Goal: Information Seeking & Learning: Learn about a topic

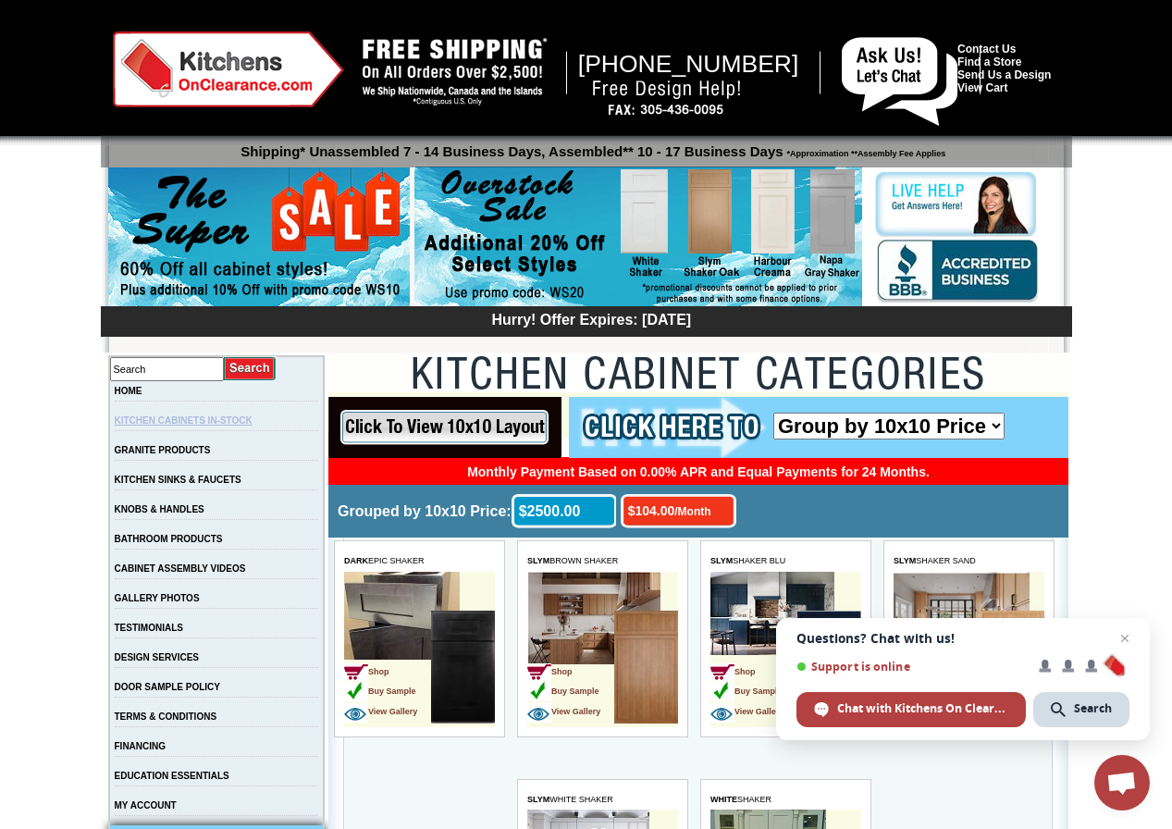
click at [216, 425] on link "KITCHEN CABINETS IN-STOCK" at bounding box center [184, 420] width 138 height 10
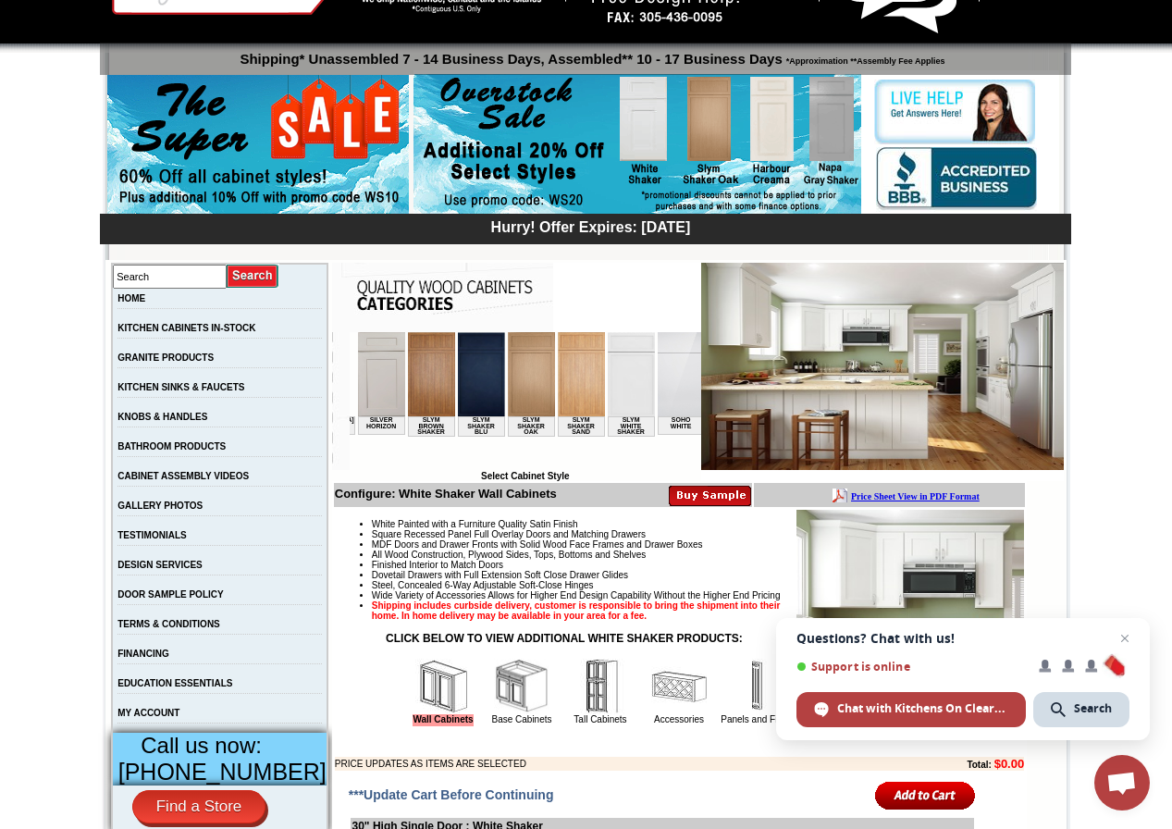
scroll to position [0, 2889]
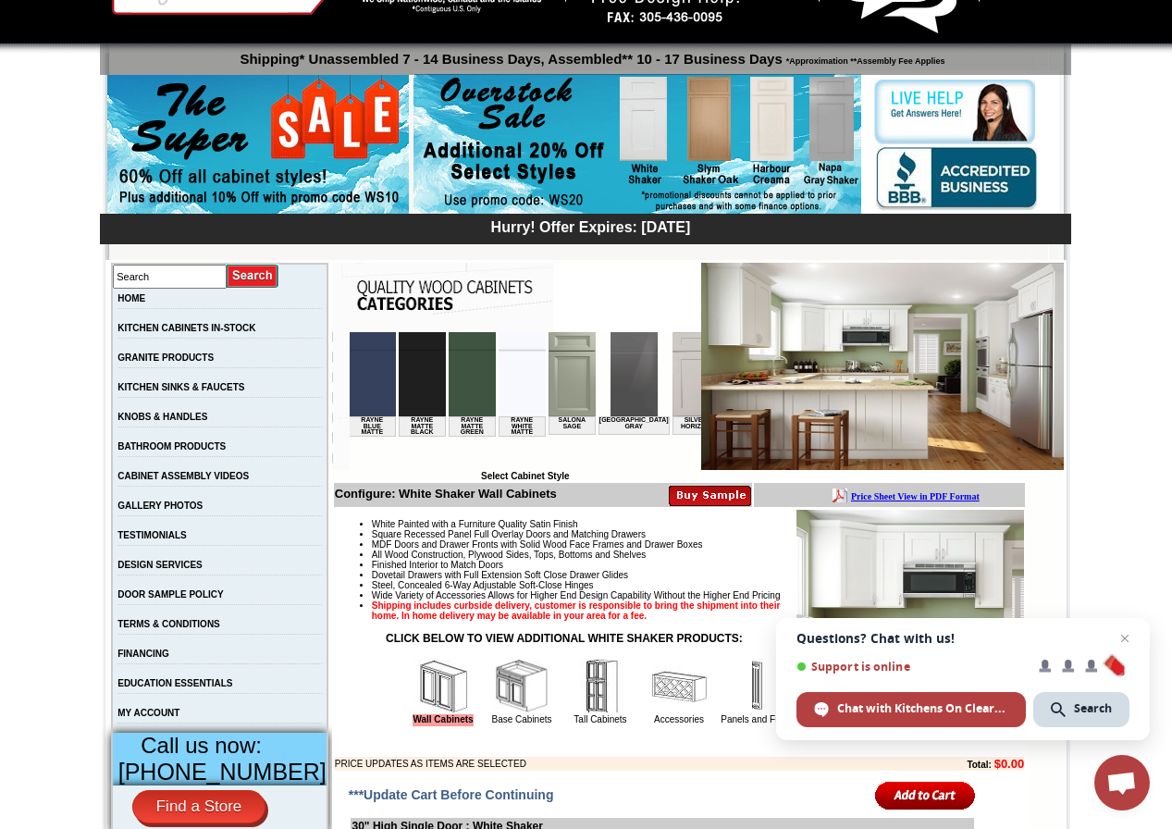
scroll to position [0, 2556]
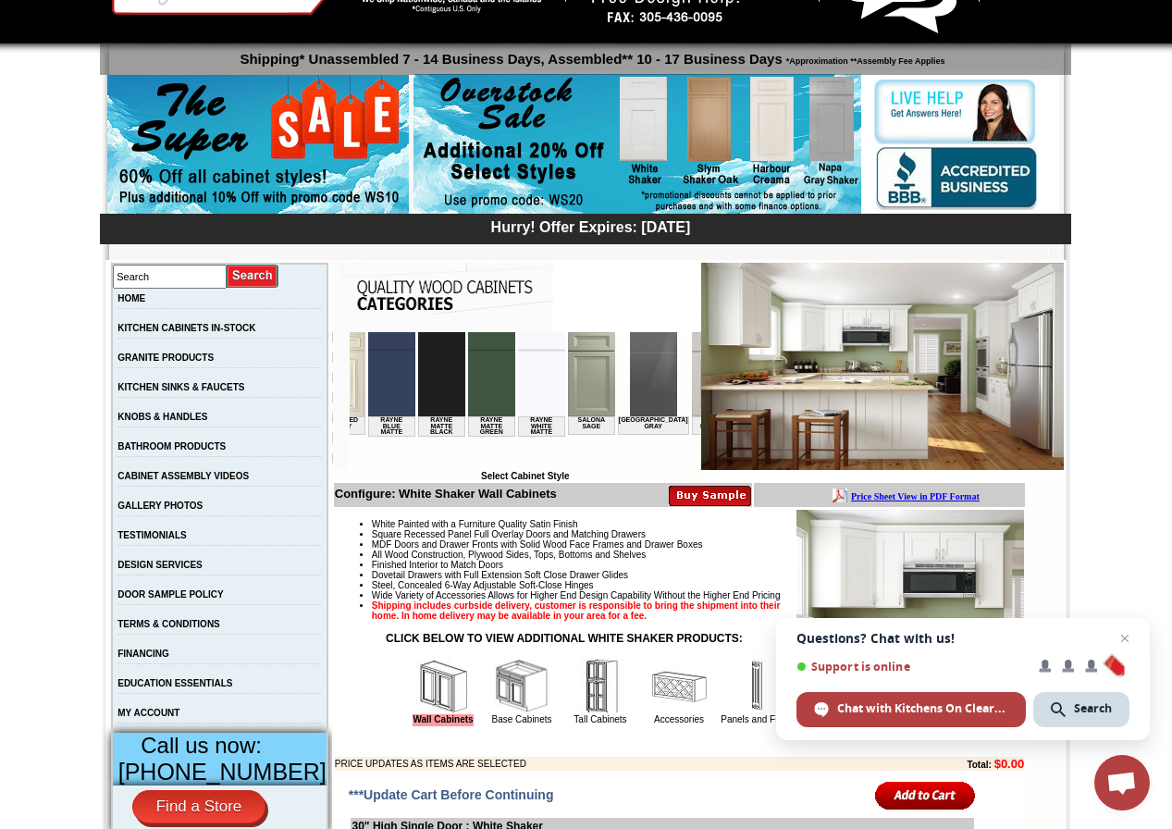
click at [629, 394] on img at bounding box center [652, 374] width 47 height 84
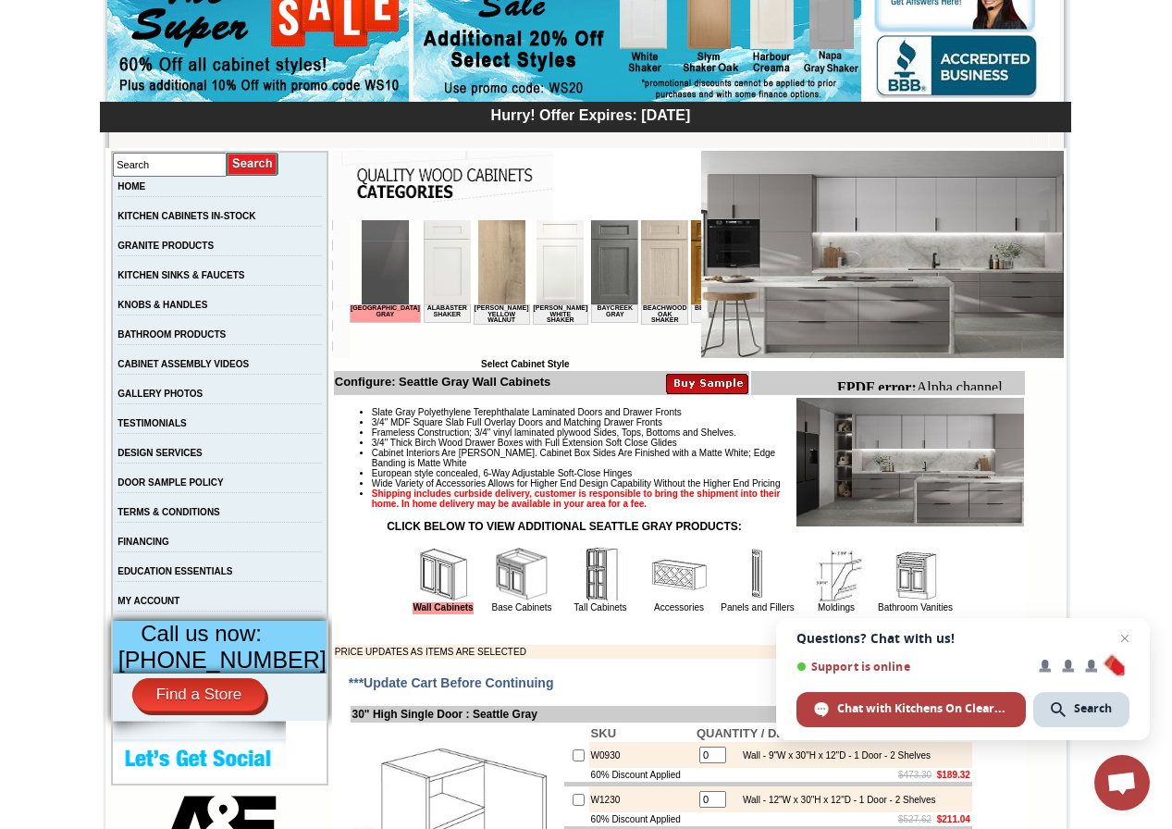
scroll to position [93, 0]
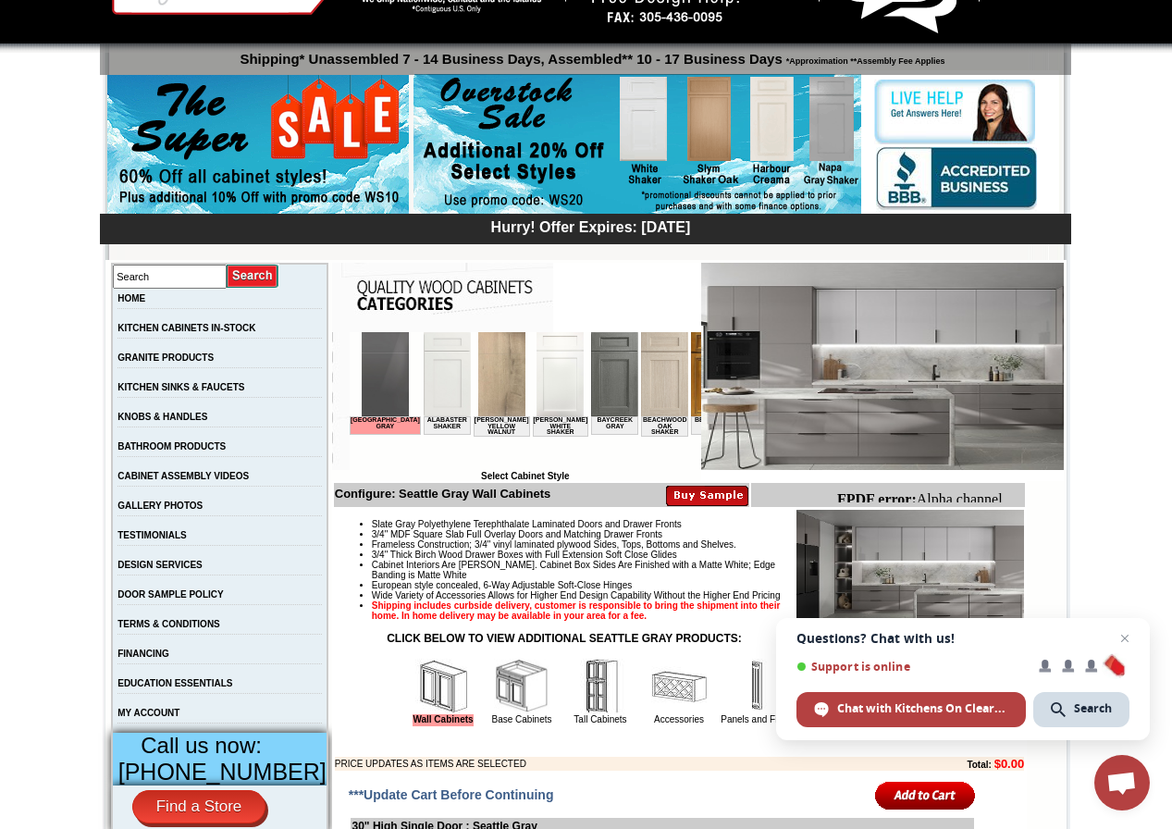
click at [170, 522] on td "GALLERY PHOTOS" at bounding box center [220, 511] width 216 height 30
click at [168, 511] on link "GALLERY PHOTOS" at bounding box center [159, 505] width 85 height 10
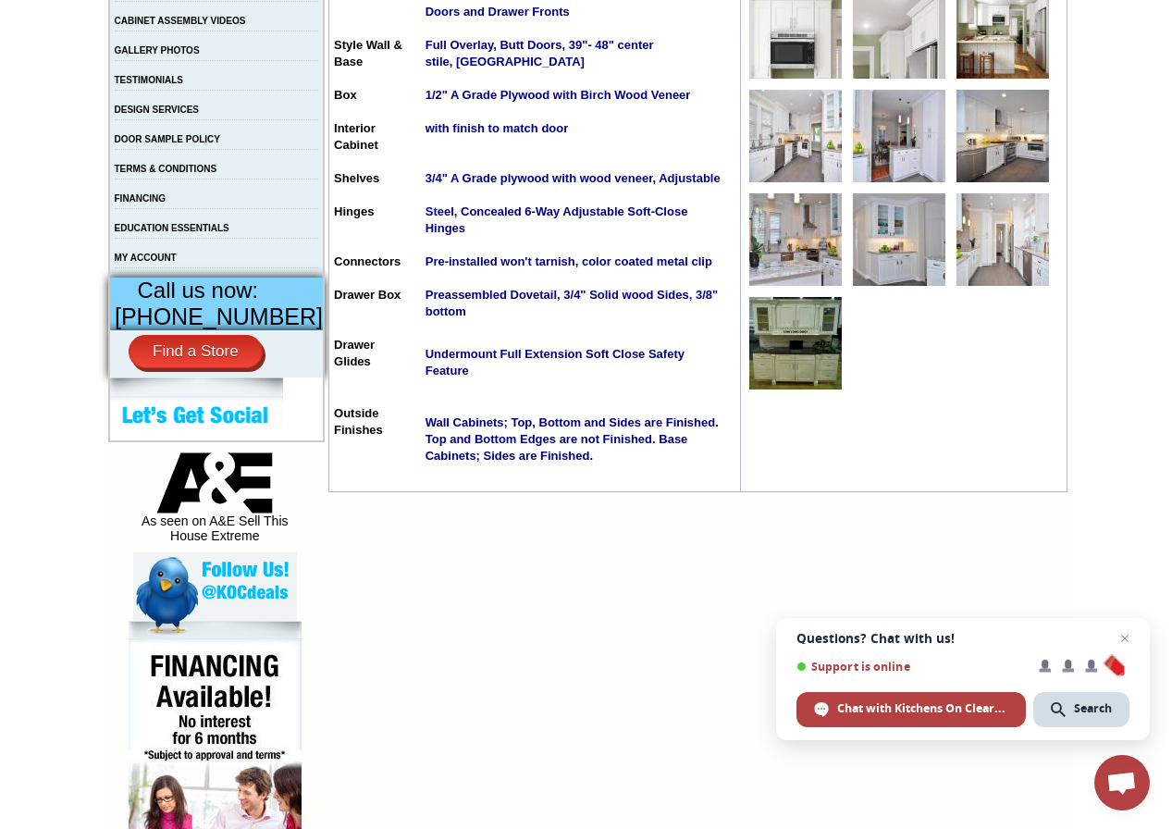
scroll to position [555, 0]
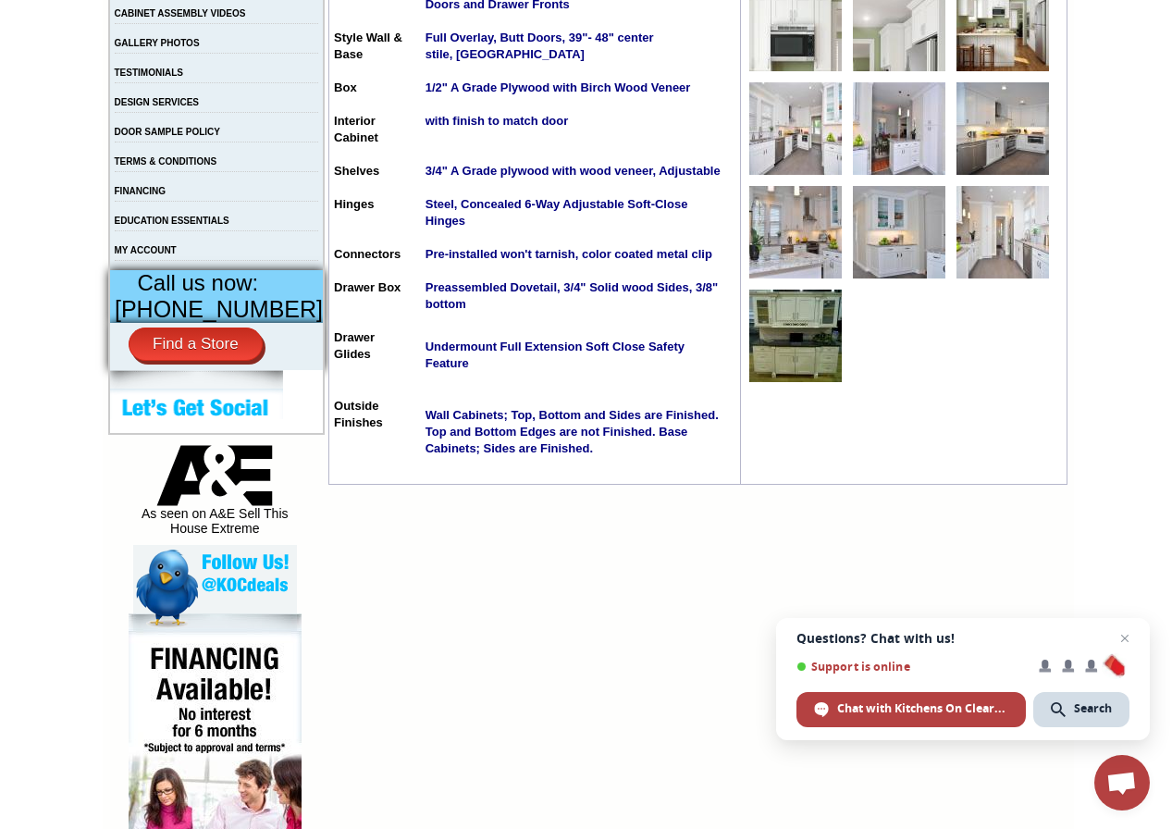
click at [821, 310] on img at bounding box center [795, 336] width 93 height 93
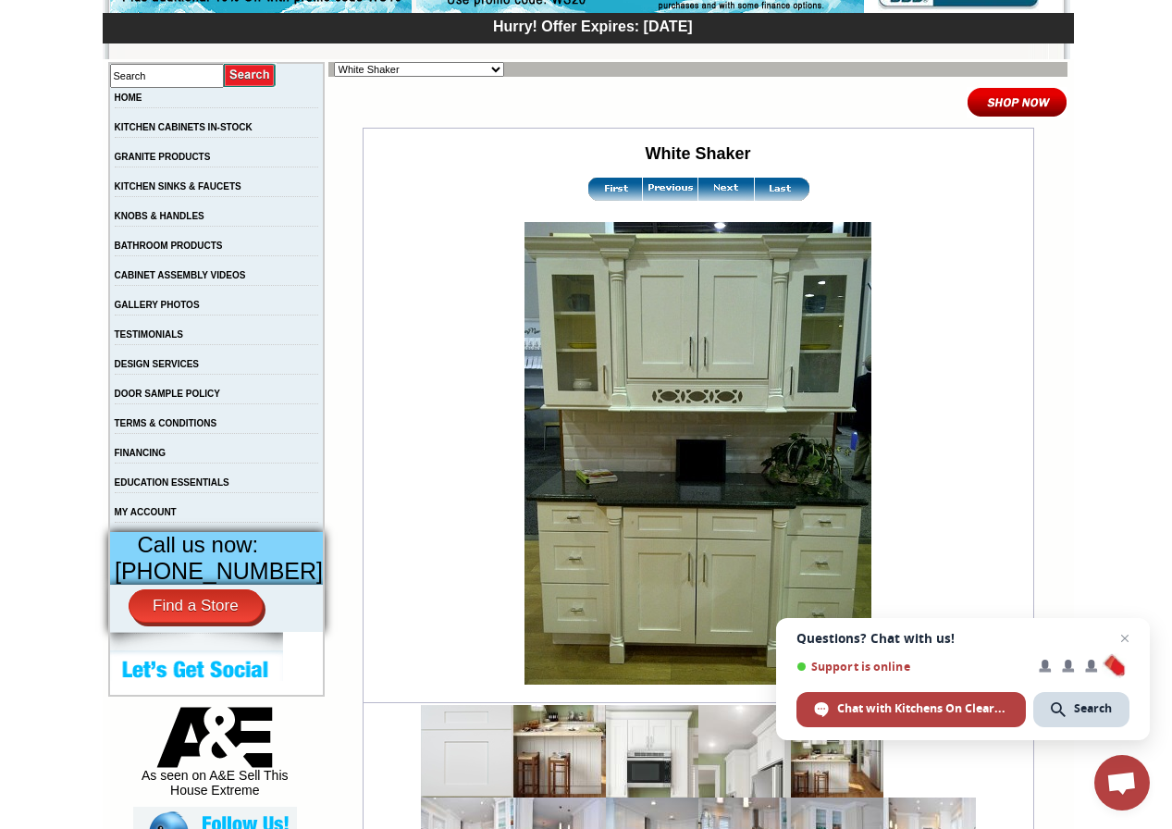
scroll to position [278, 0]
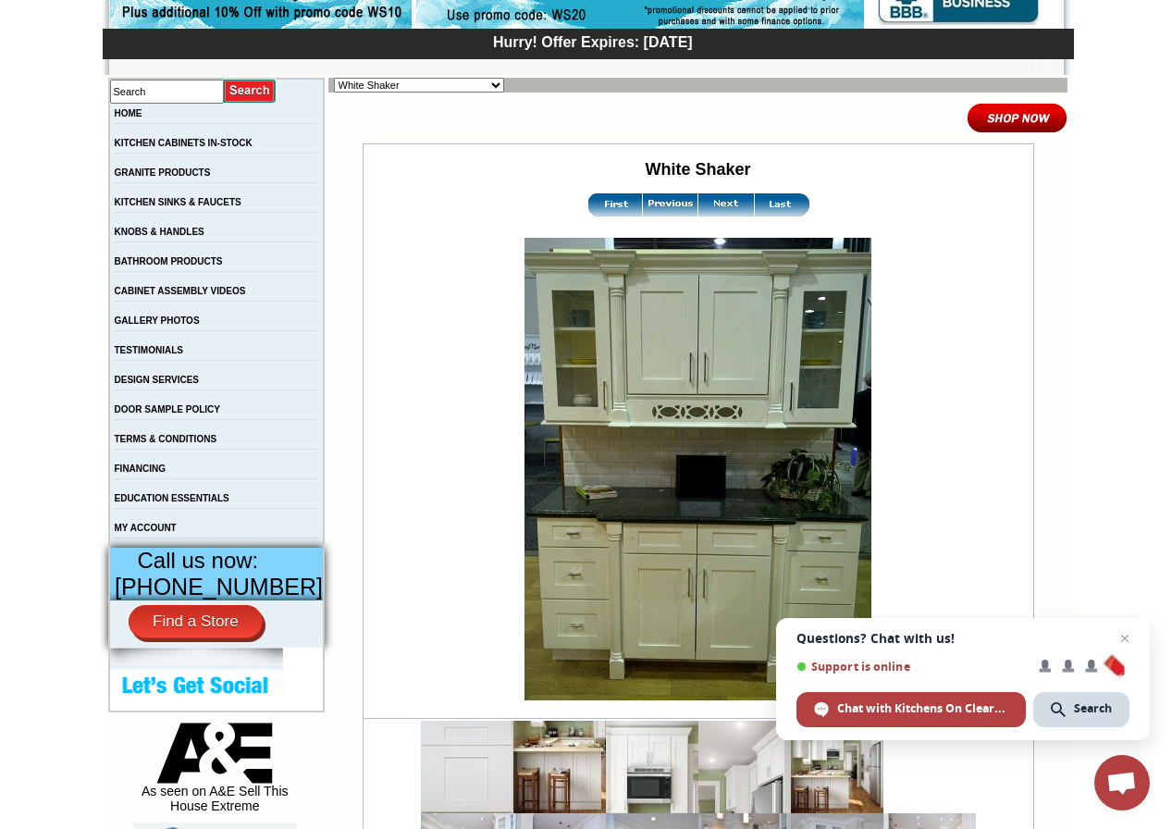
click at [706, 212] on img at bounding box center [726, 204] width 56 height 23
click at [1126, 639] on span "Close chat" at bounding box center [1125, 638] width 23 height 23
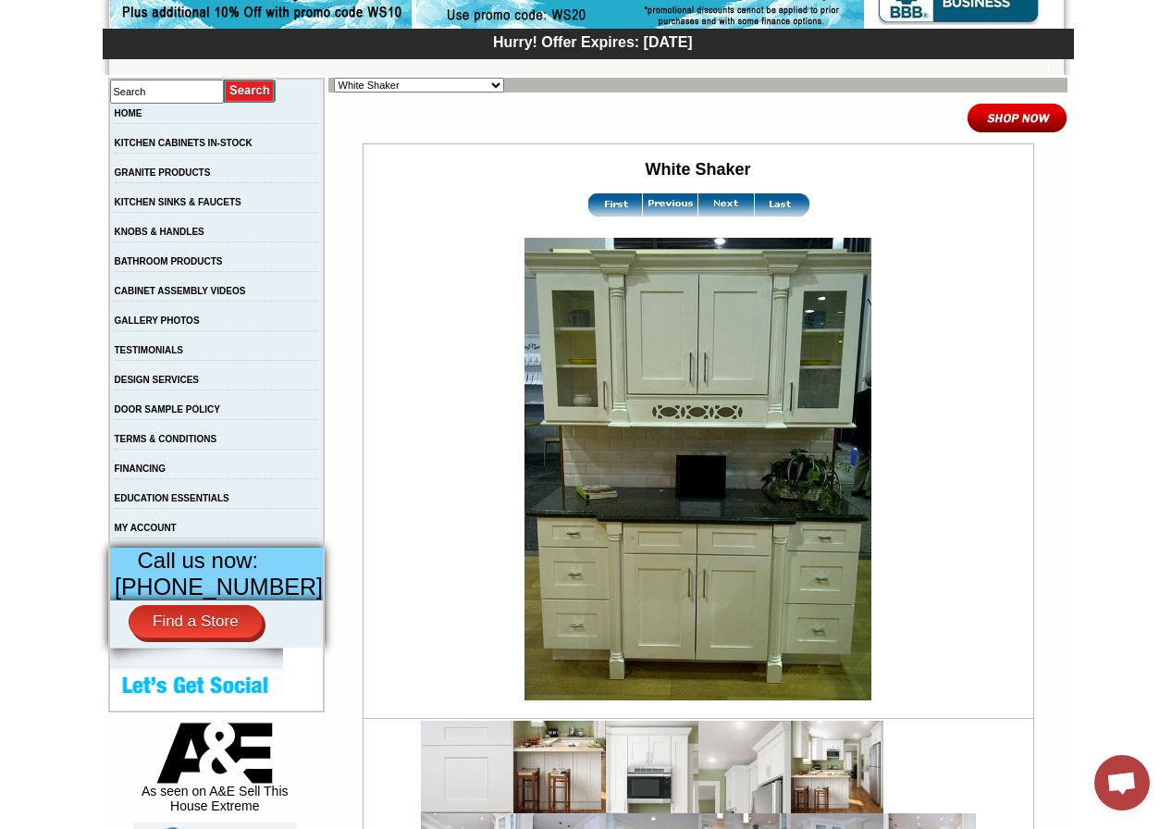
click at [698, 207] on img at bounding box center [726, 204] width 56 height 23
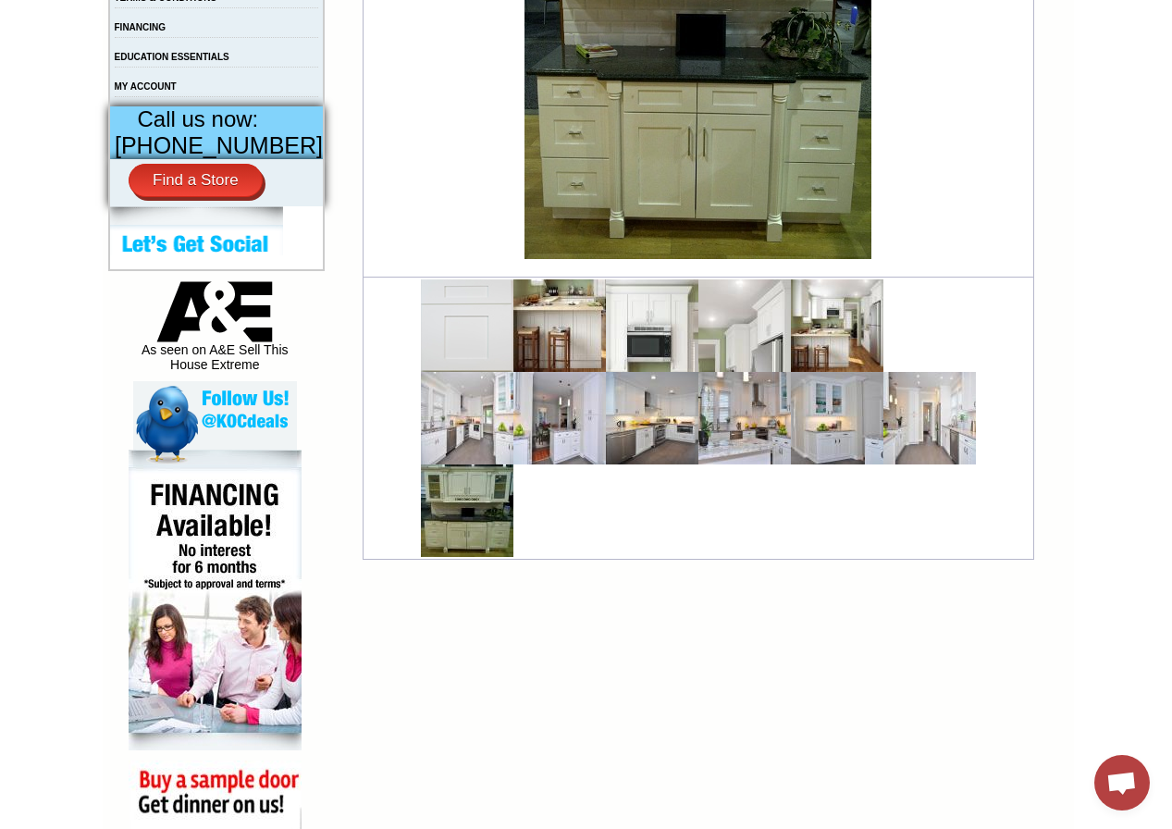
scroll to position [740, 0]
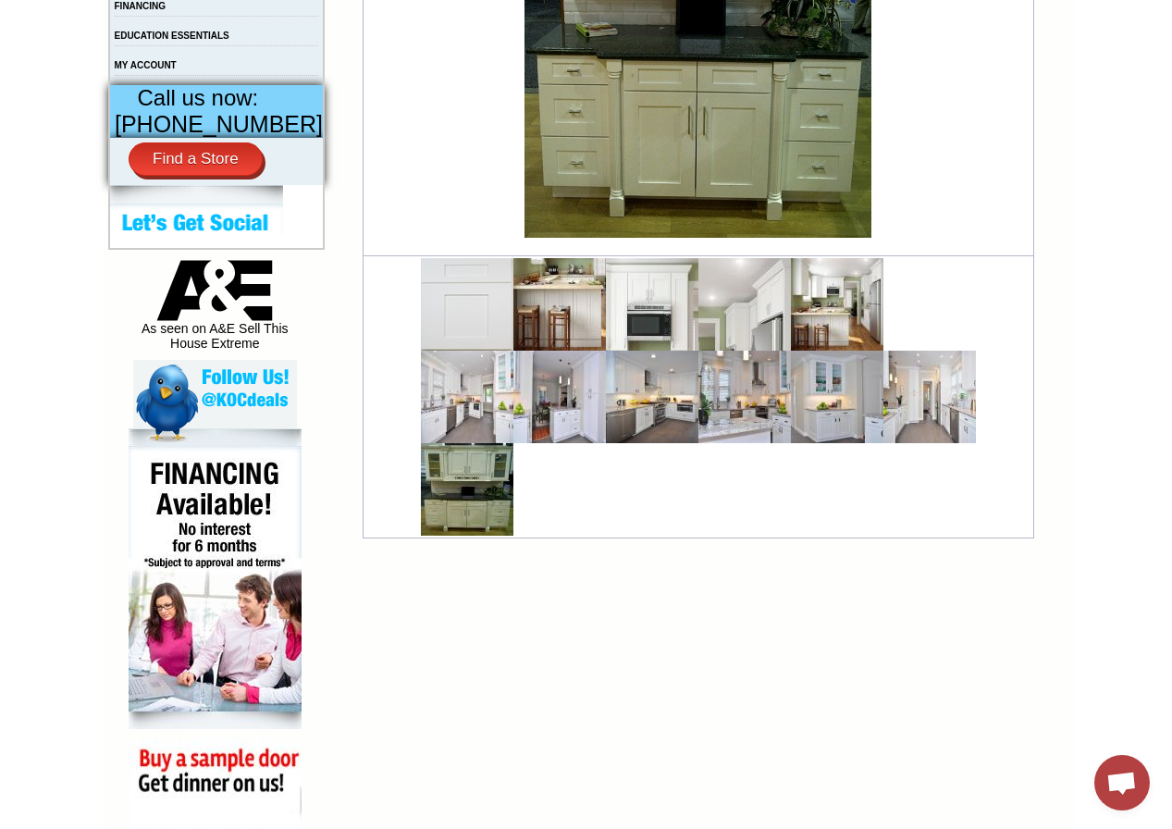
click at [606, 305] on img at bounding box center [652, 304] width 93 height 93
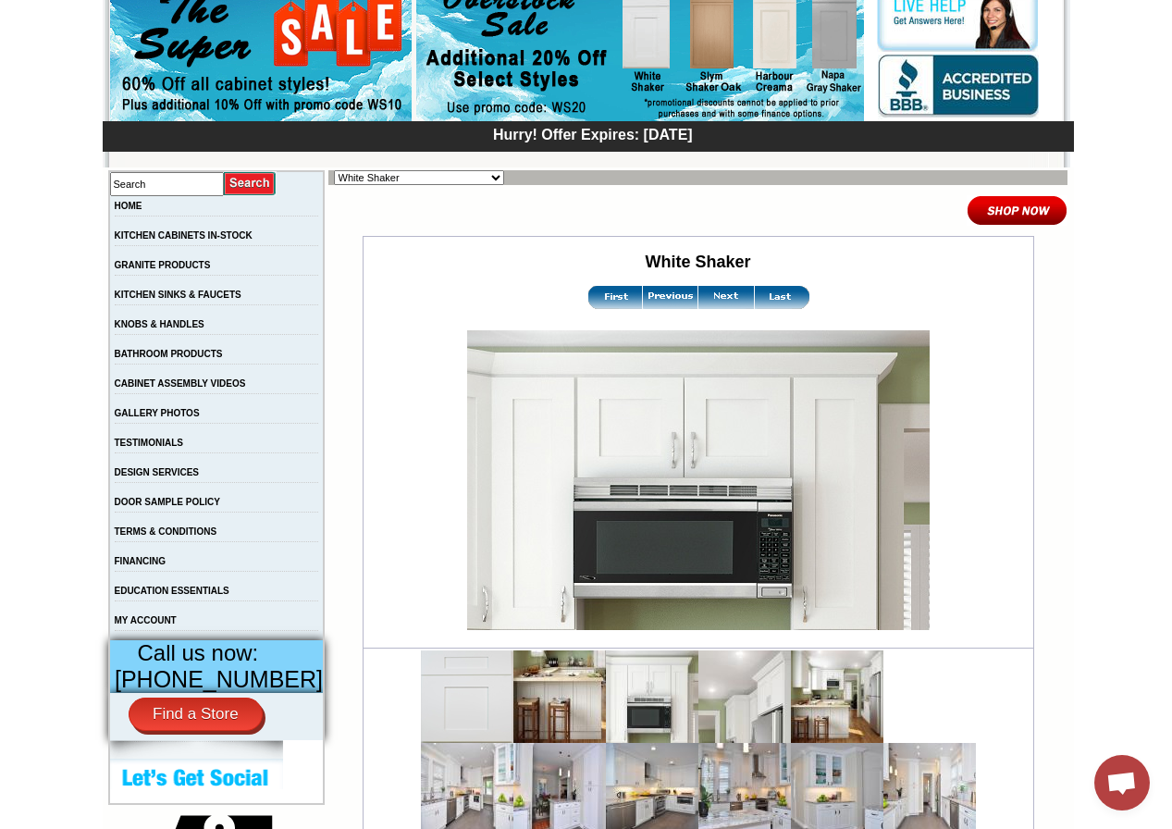
scroll to position [555, 0]
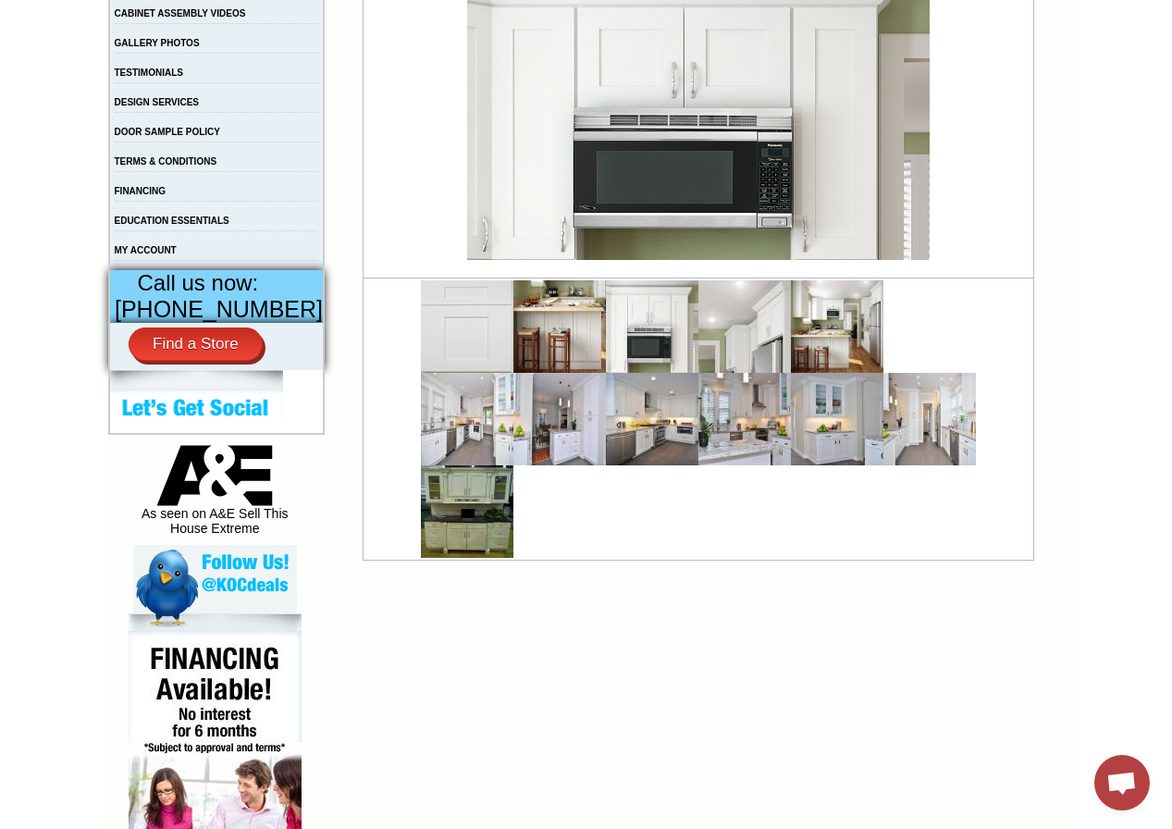
click at [542, 321] on img at bounding box center [559, 326] width 93 height 93
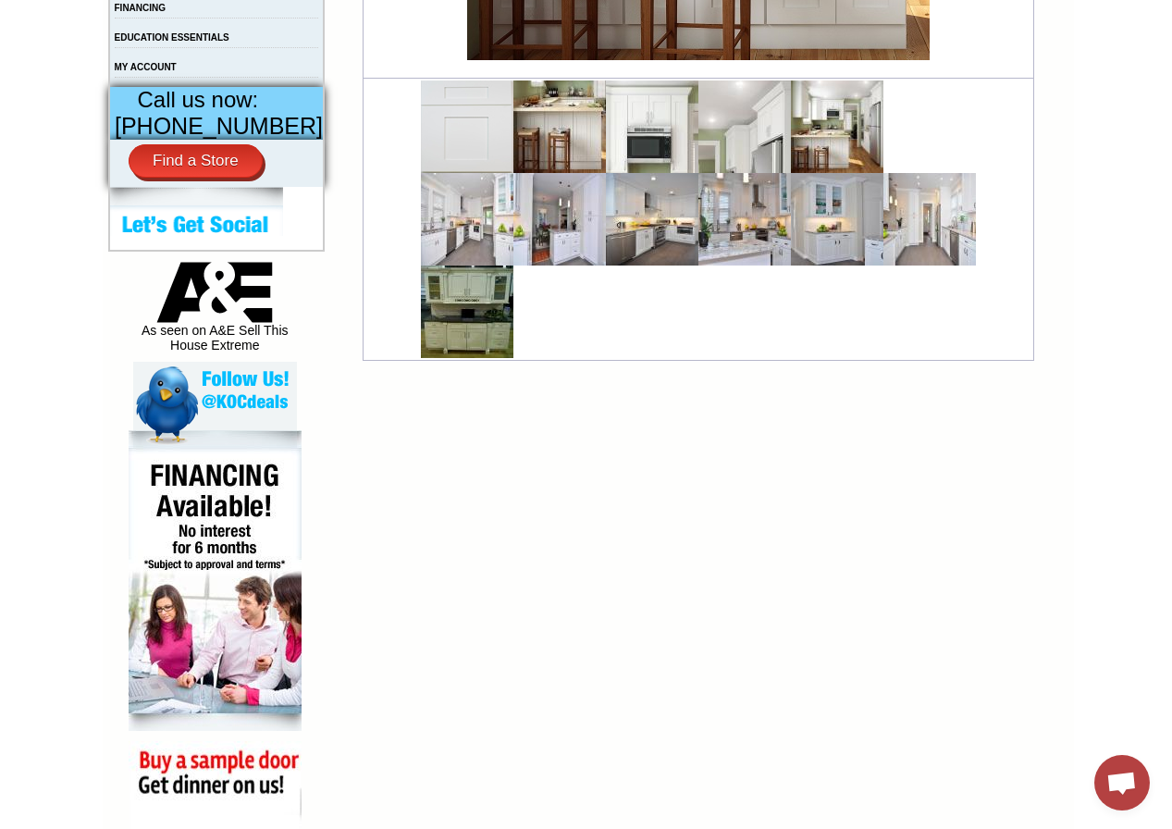
scroll to position [740, 0]
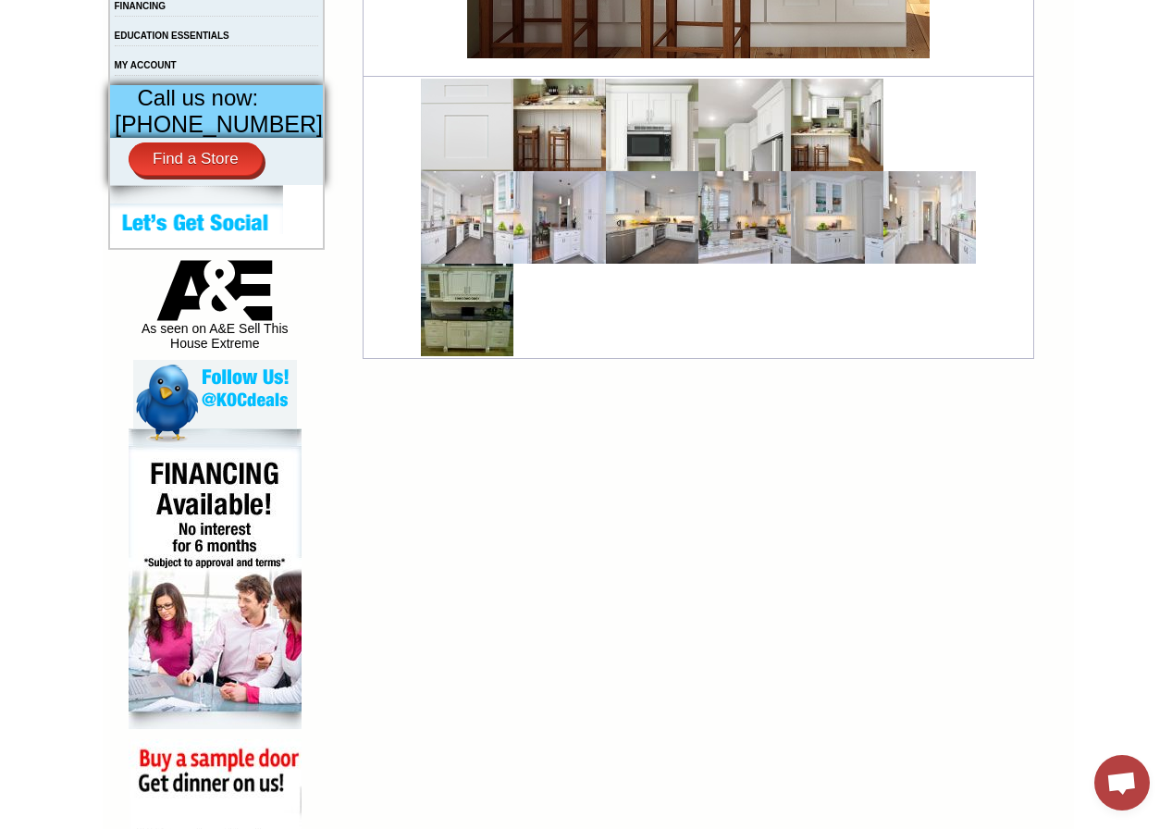
click at [813, 144] on img at bounding box center [837, 125] width 93 height 93
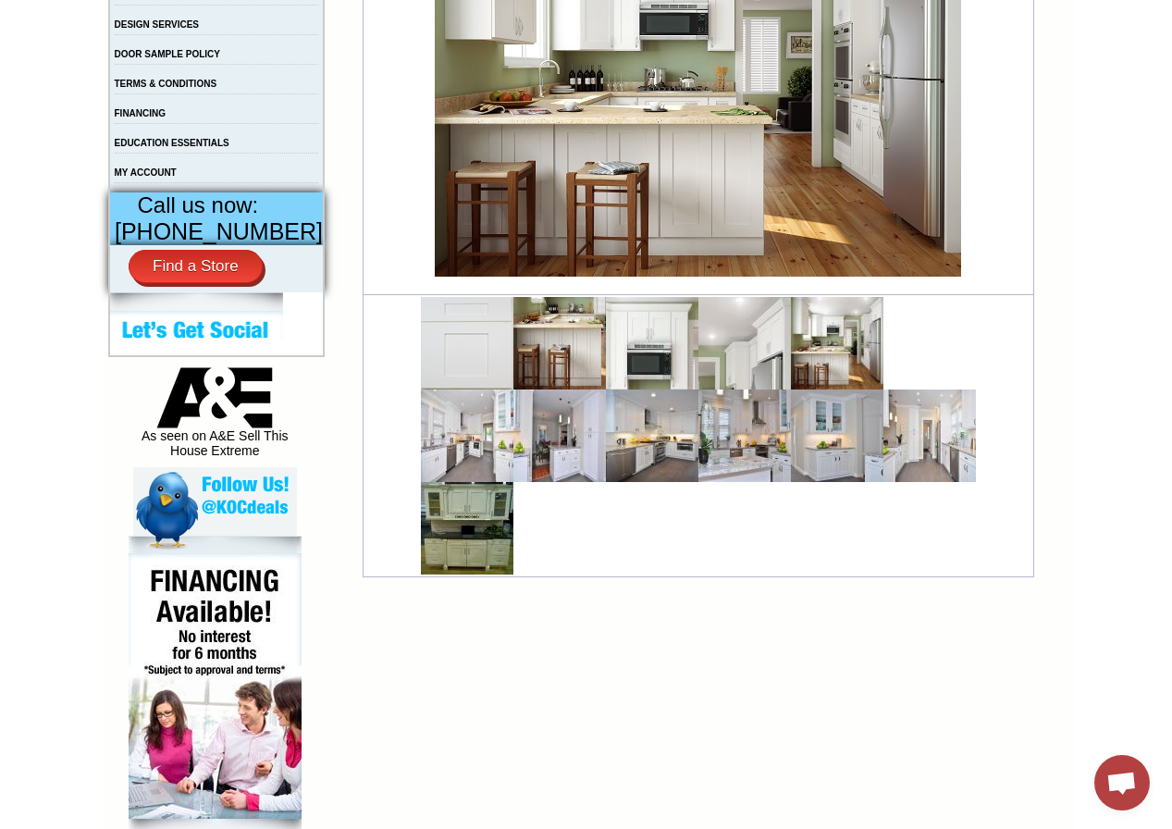
scroll to position [648, 0]
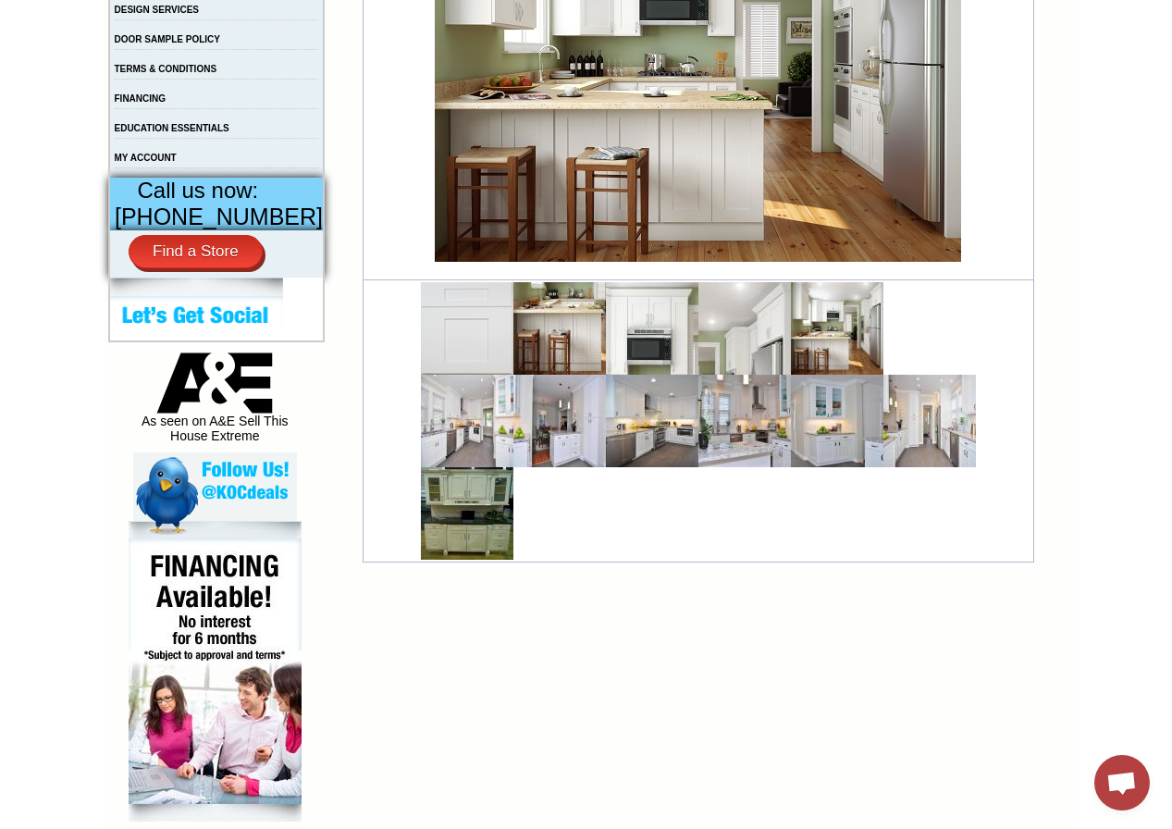
click at [734, 355] on img at bounding box center [744, 328] width 93 height 93
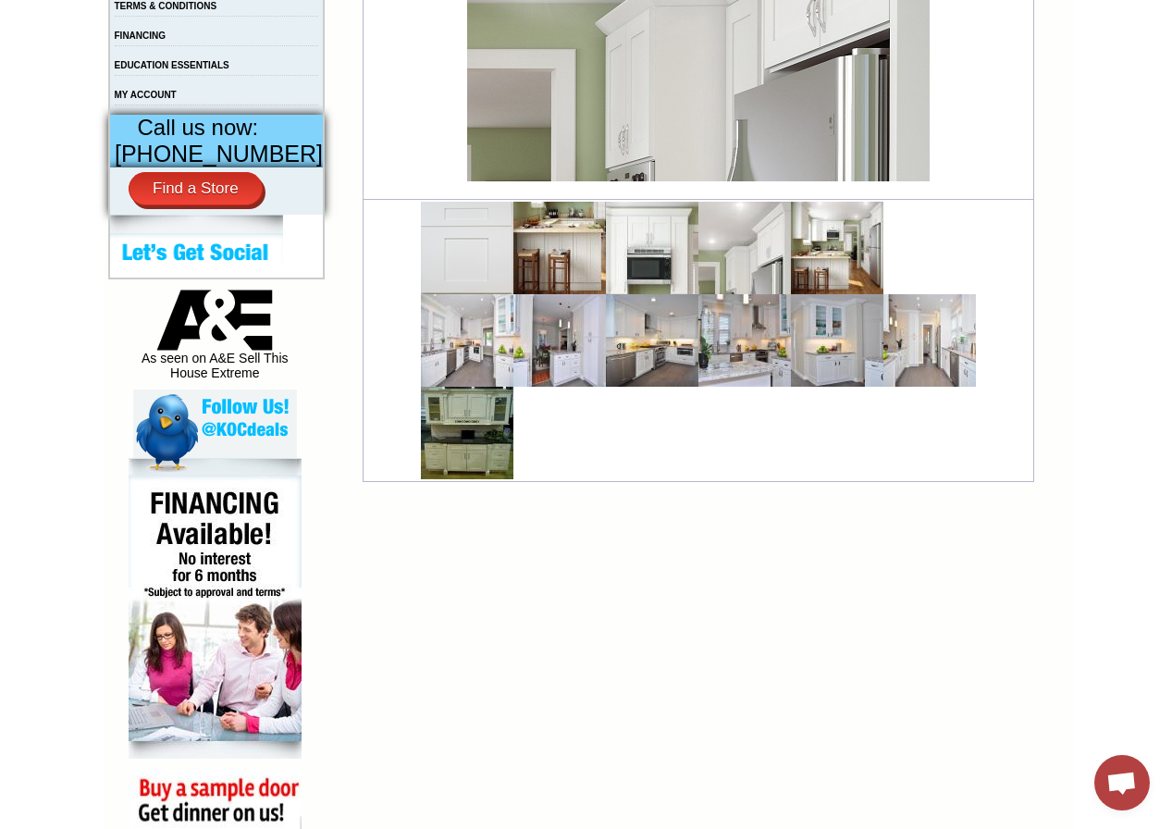
scroll to position [740, 0]
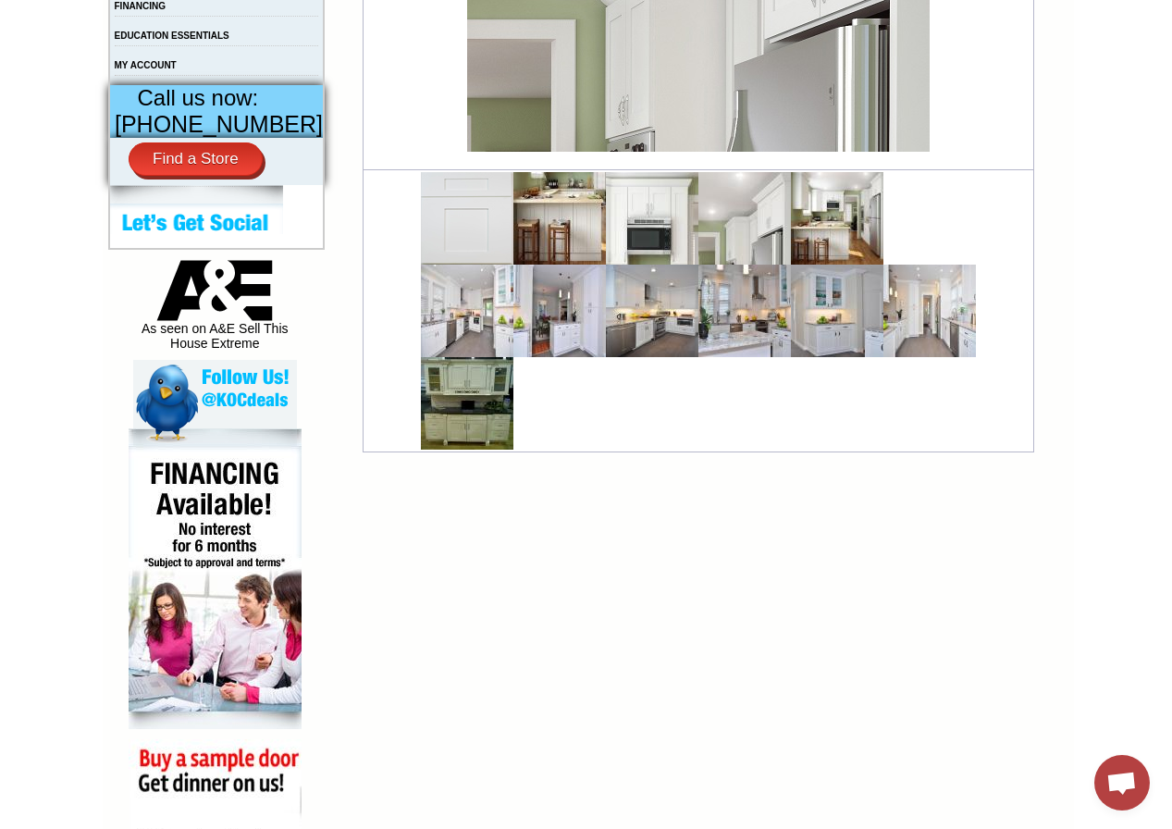
click at [666, 332] on img at bounding box center [652, 311] width 93 height 93
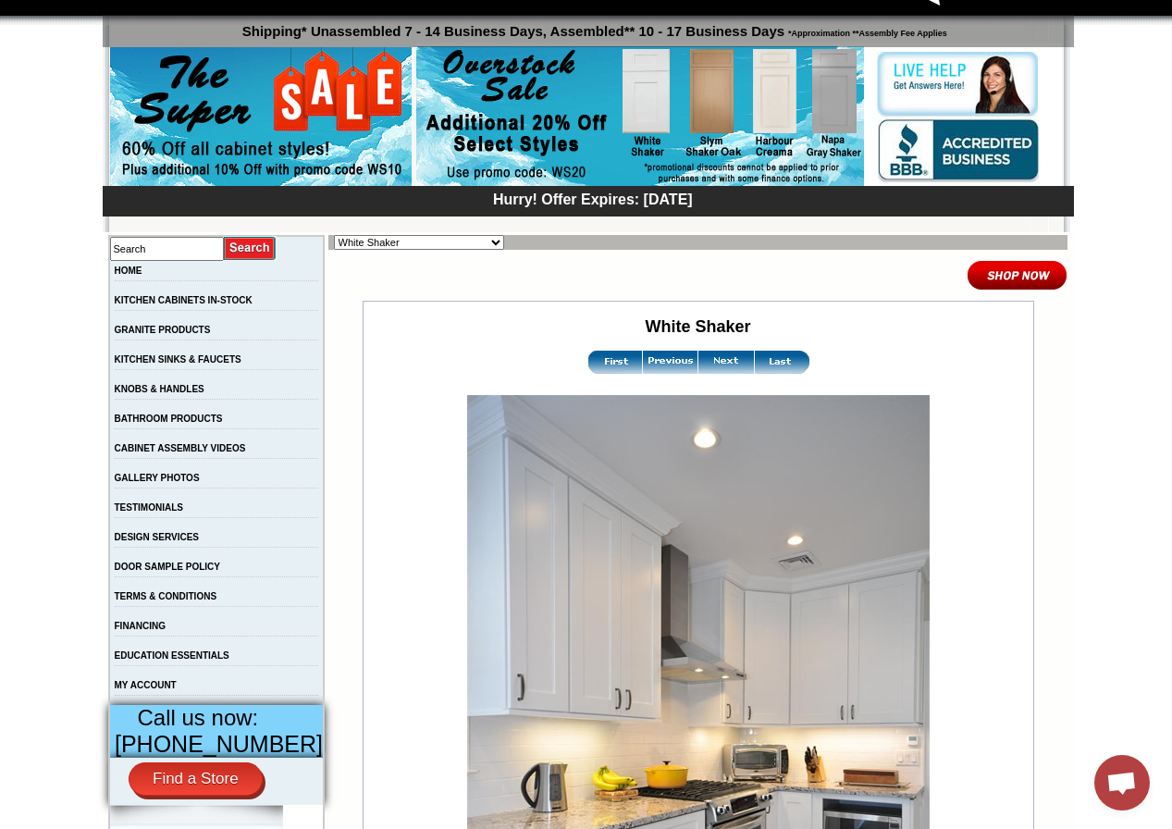
scroll to position [93, 0]
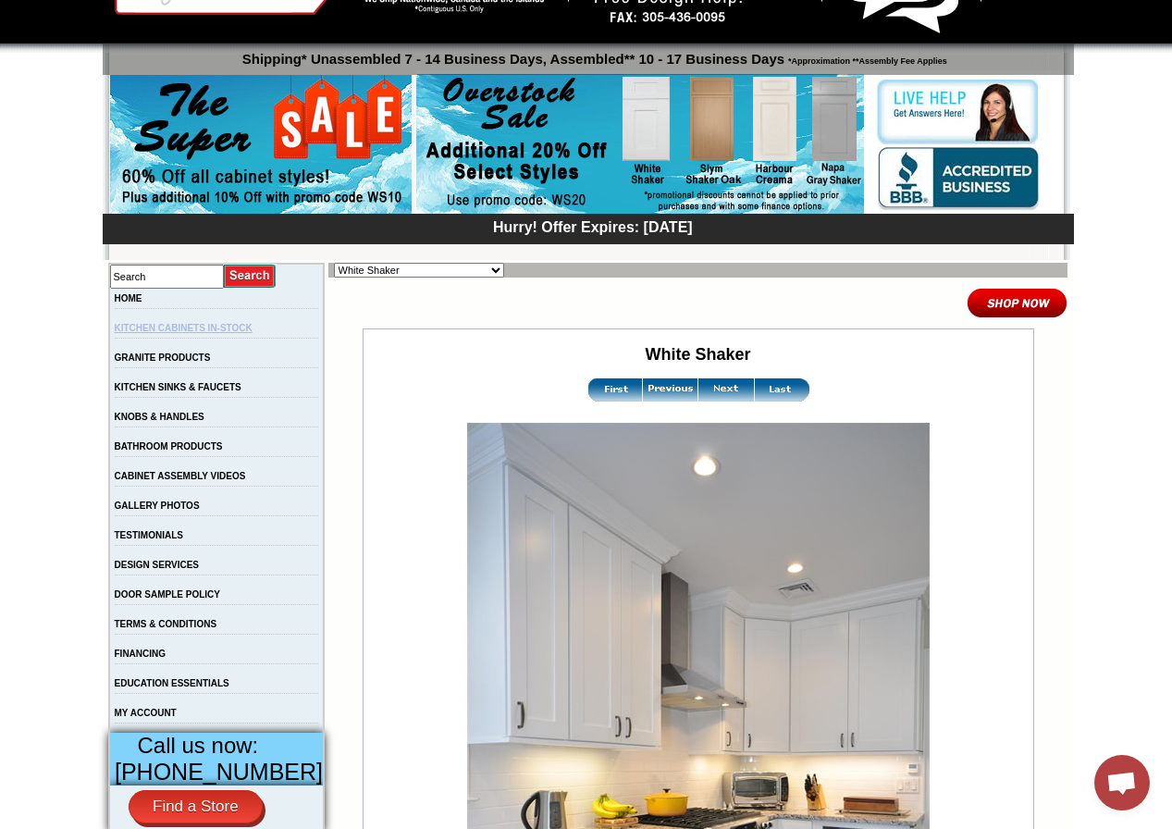
click at [253, 328] on link "KITCHEN CABINETS IN-STOCK" at bounding box center [184, 328] width 138 height 10
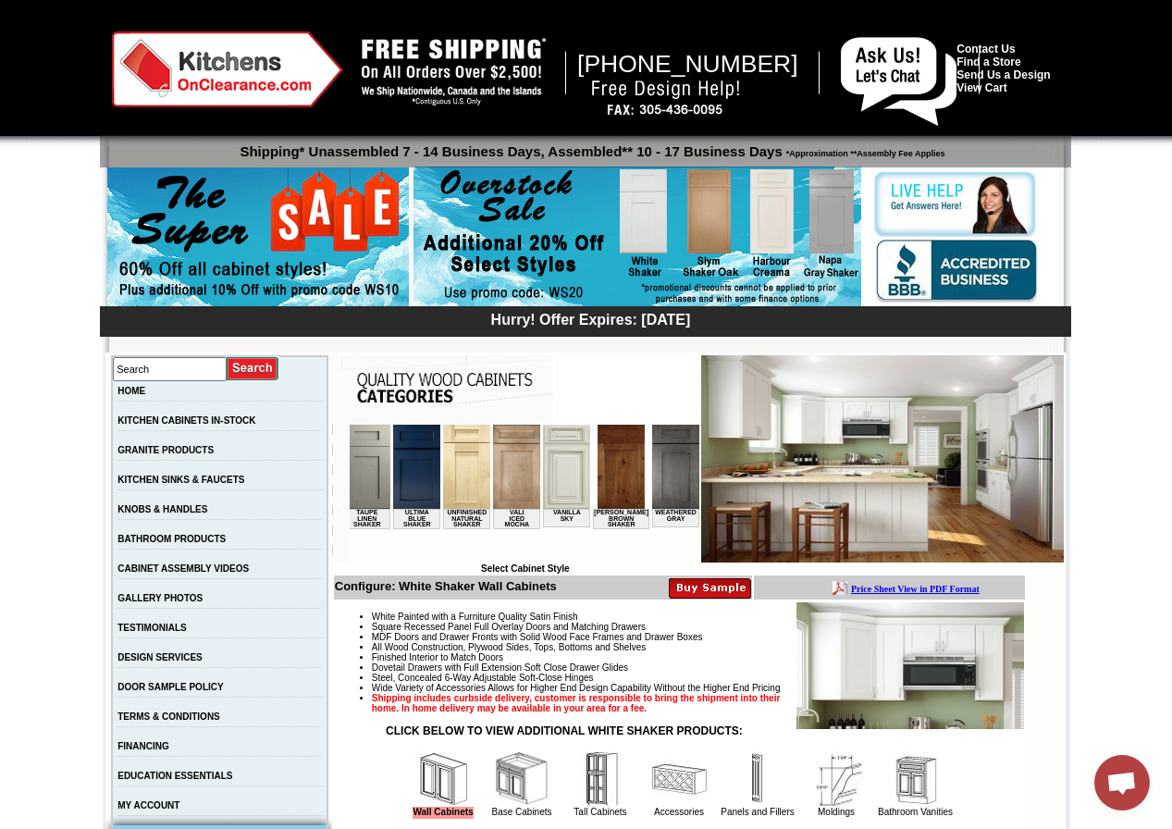
scroll to position [0, 3296]
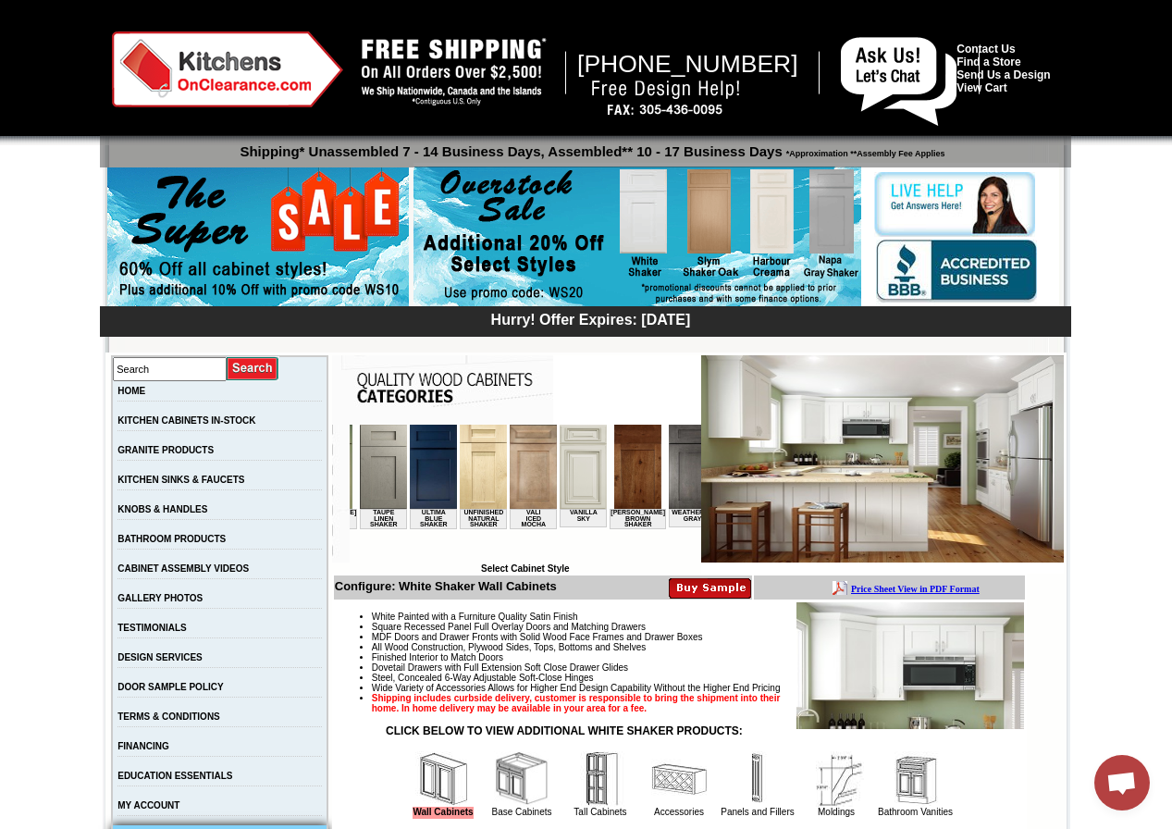
click at [559, 463] on img at bounding box center [582, 467] width 47 height 84
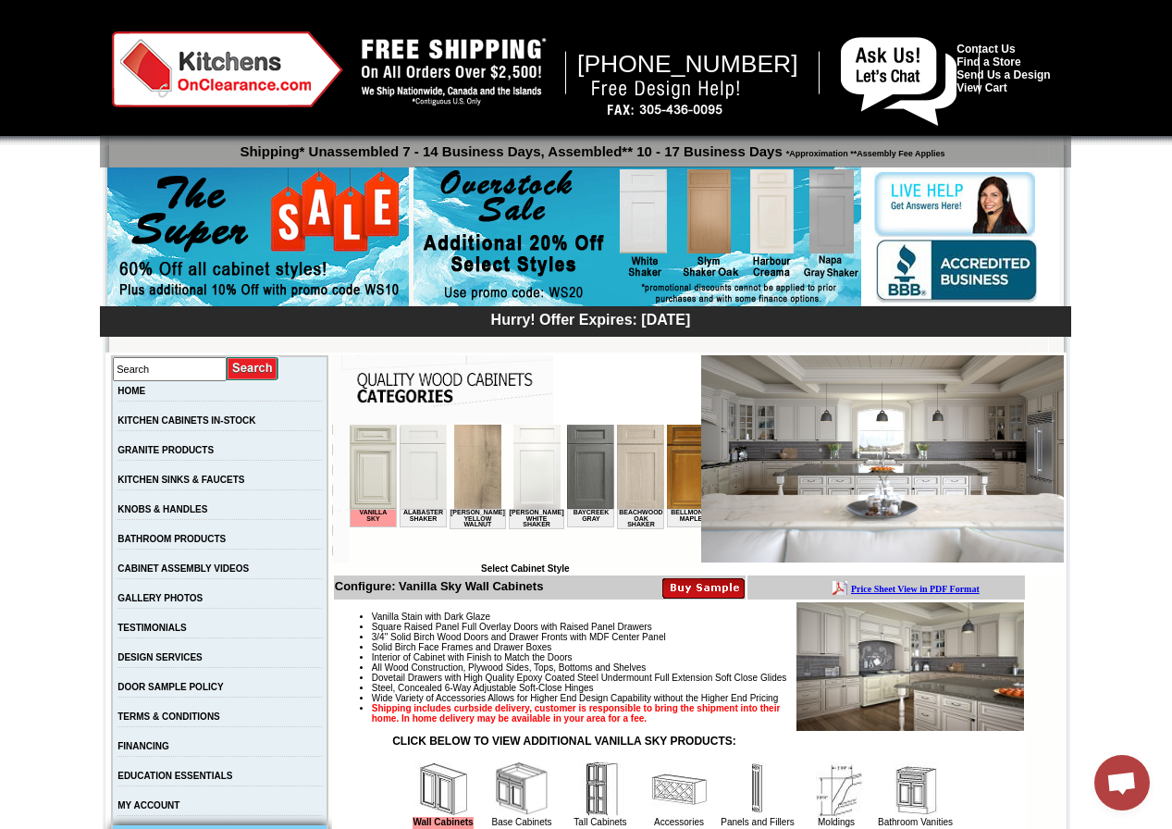
click at [473, 462] on img at bounding box center [476, 467] width 47 height 84
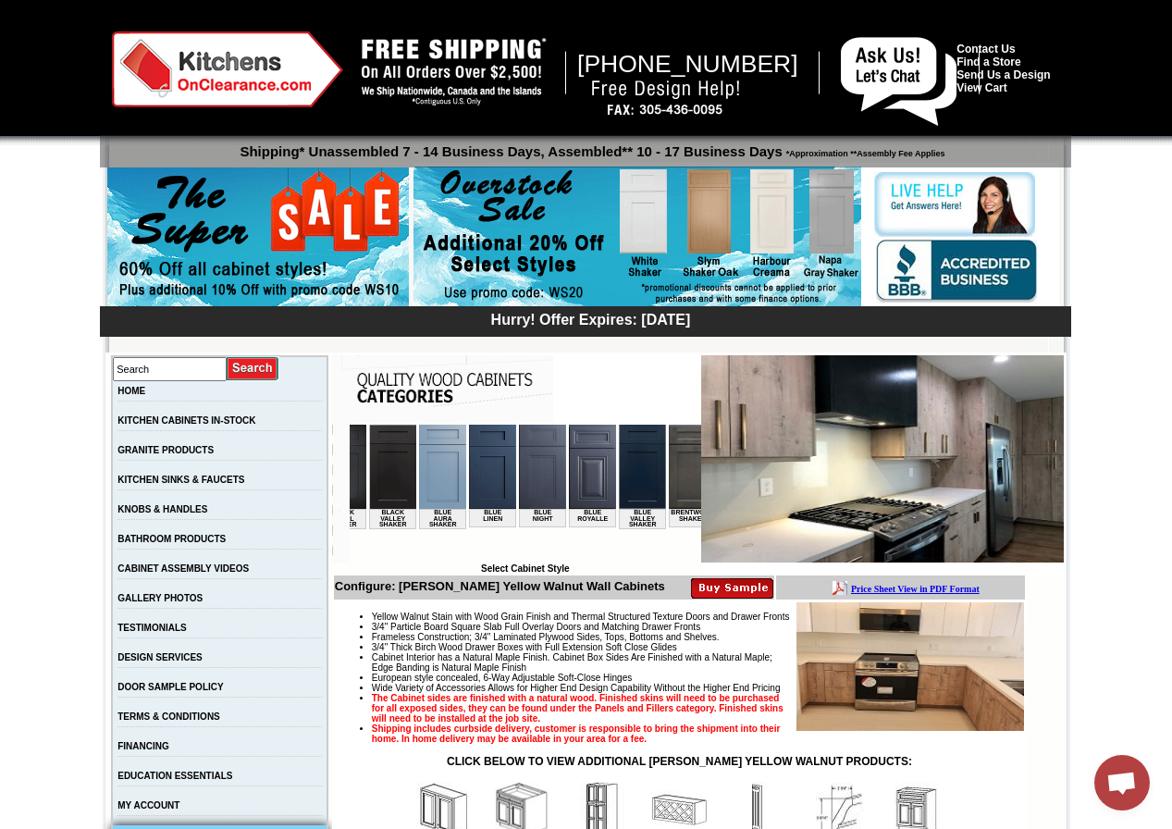
scroll to position [0, 444]
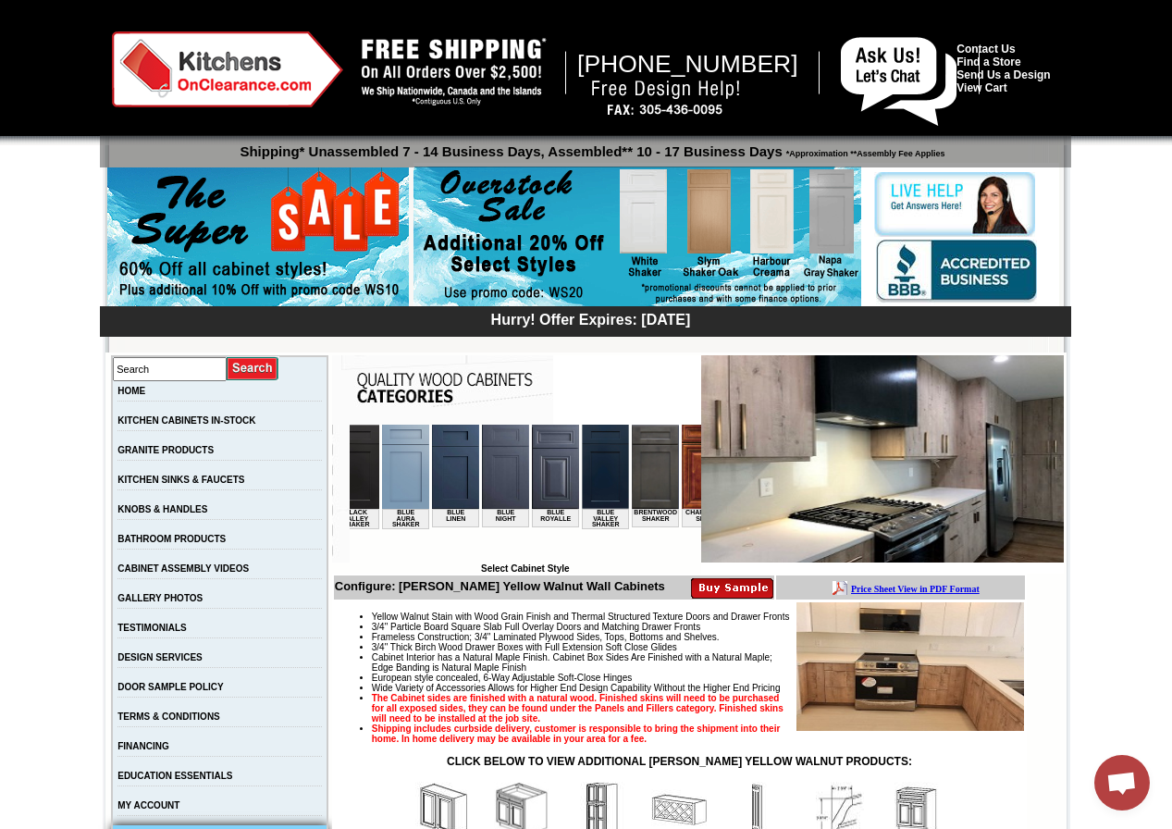
click at [481, 485] on img at bounding box center [504, 467] width 47 height 84
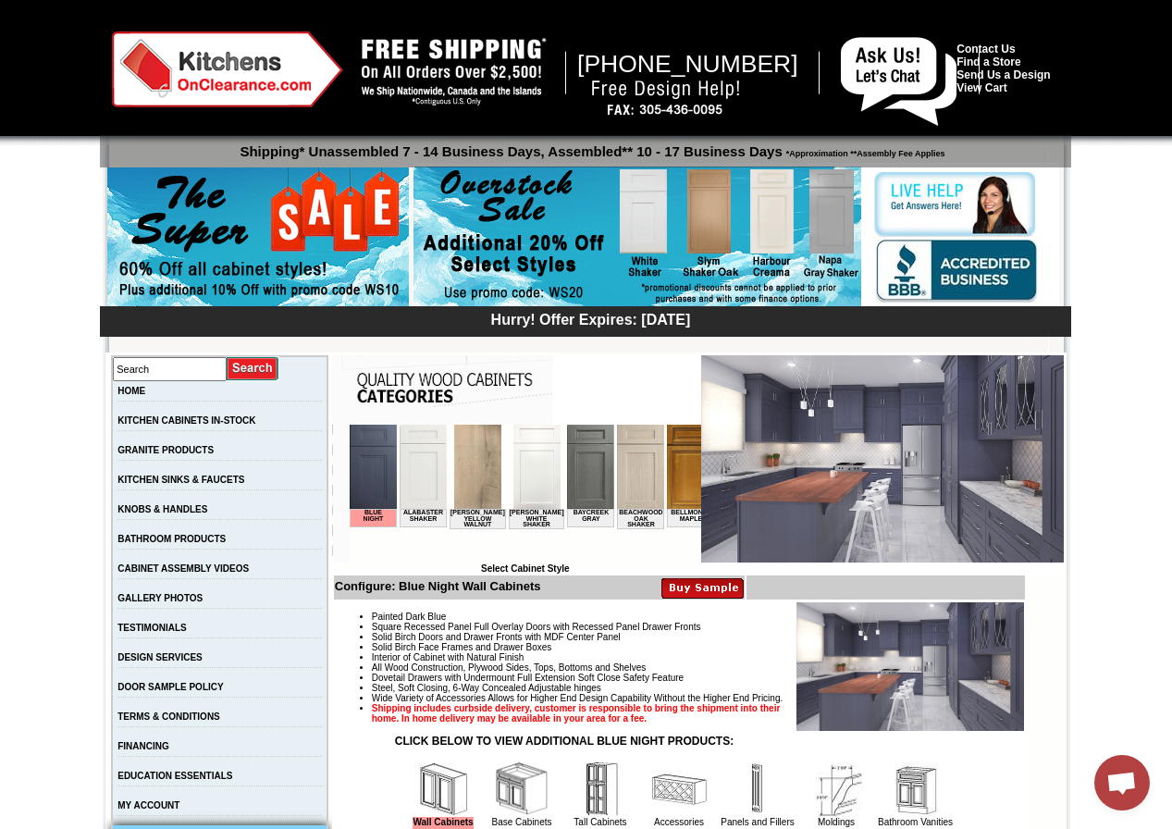
click at [573, 478] on img at bounding box center [589, 467] width 47 height 84
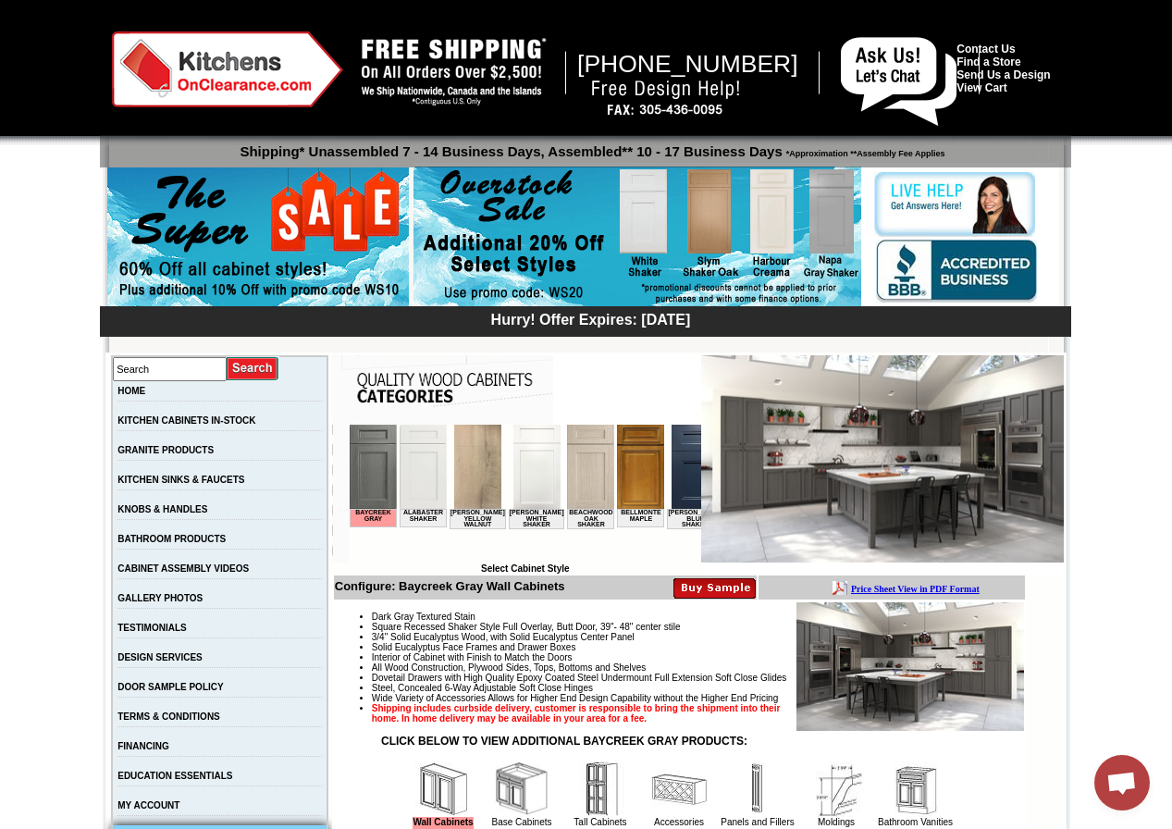
scroll to position [93, 0]
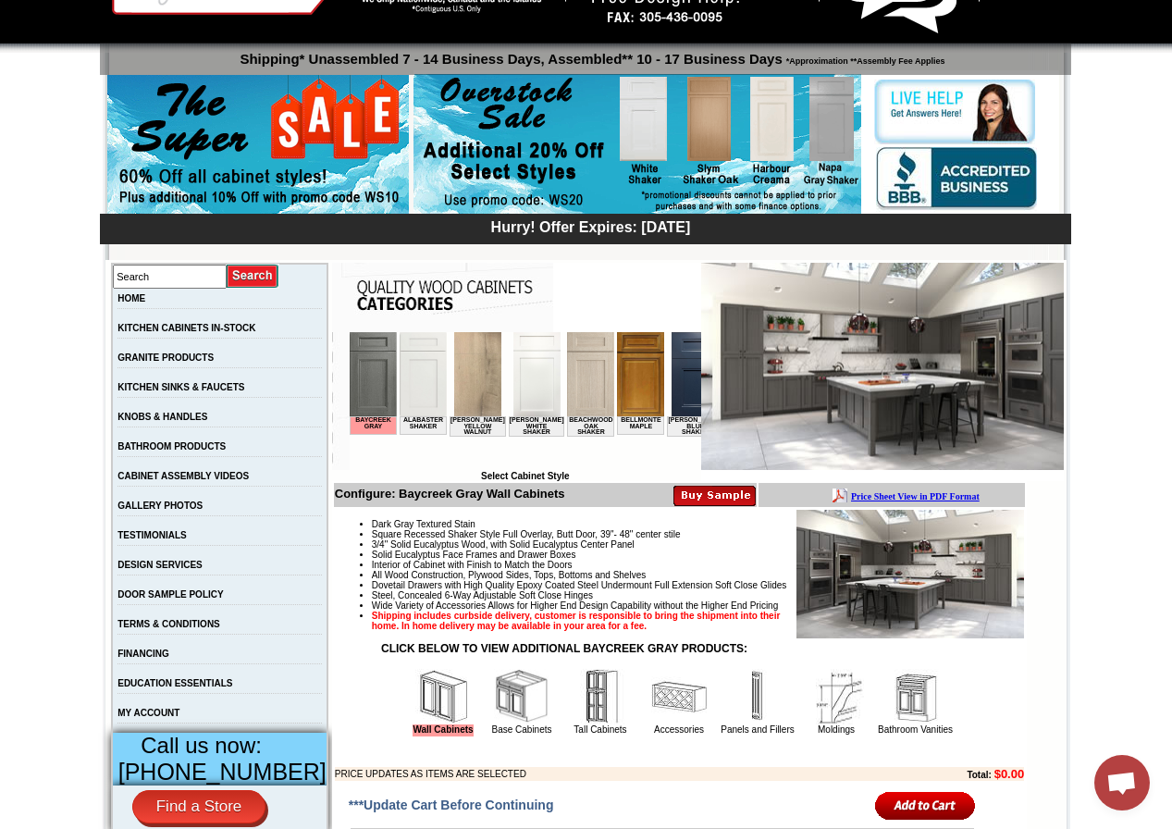
click at [785, 400] on img at bounding box center [882, 366] width 363 height 207
click at [820, 570] on img at bounding box center [910, 574] width 228 height 129
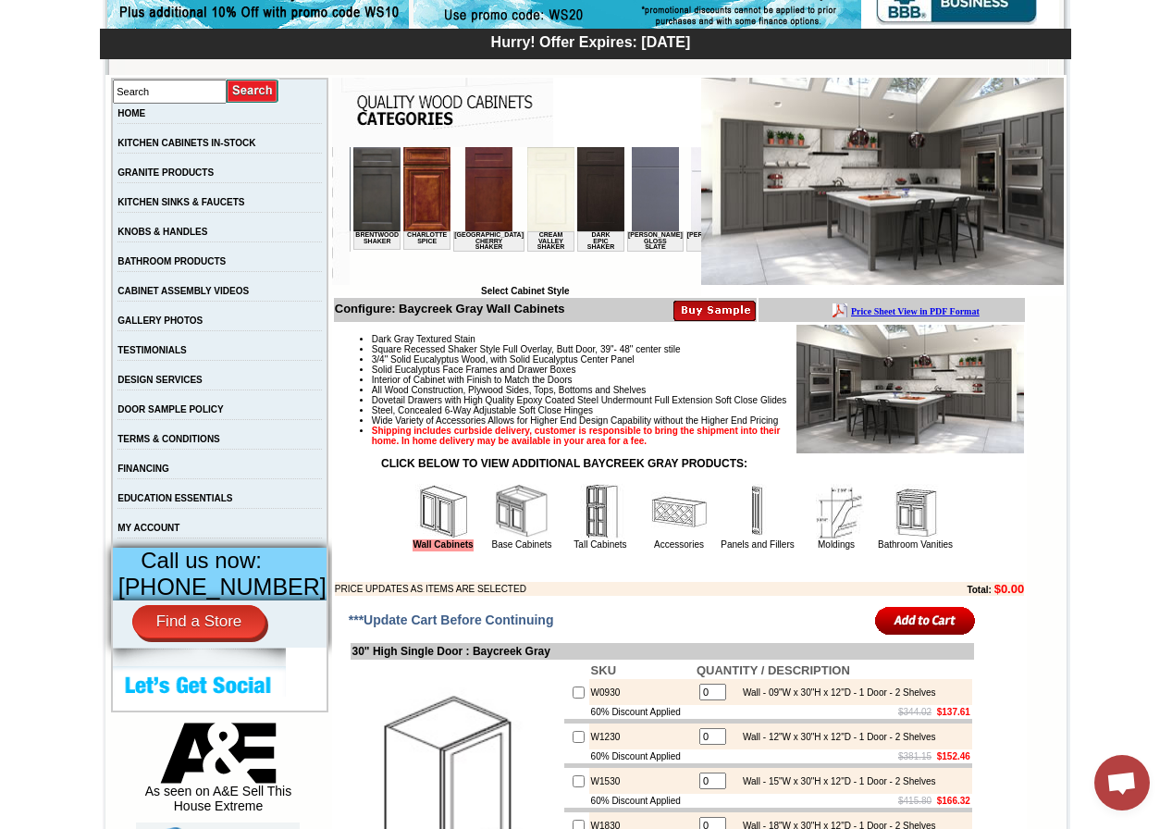
scroll to position [0, 740]
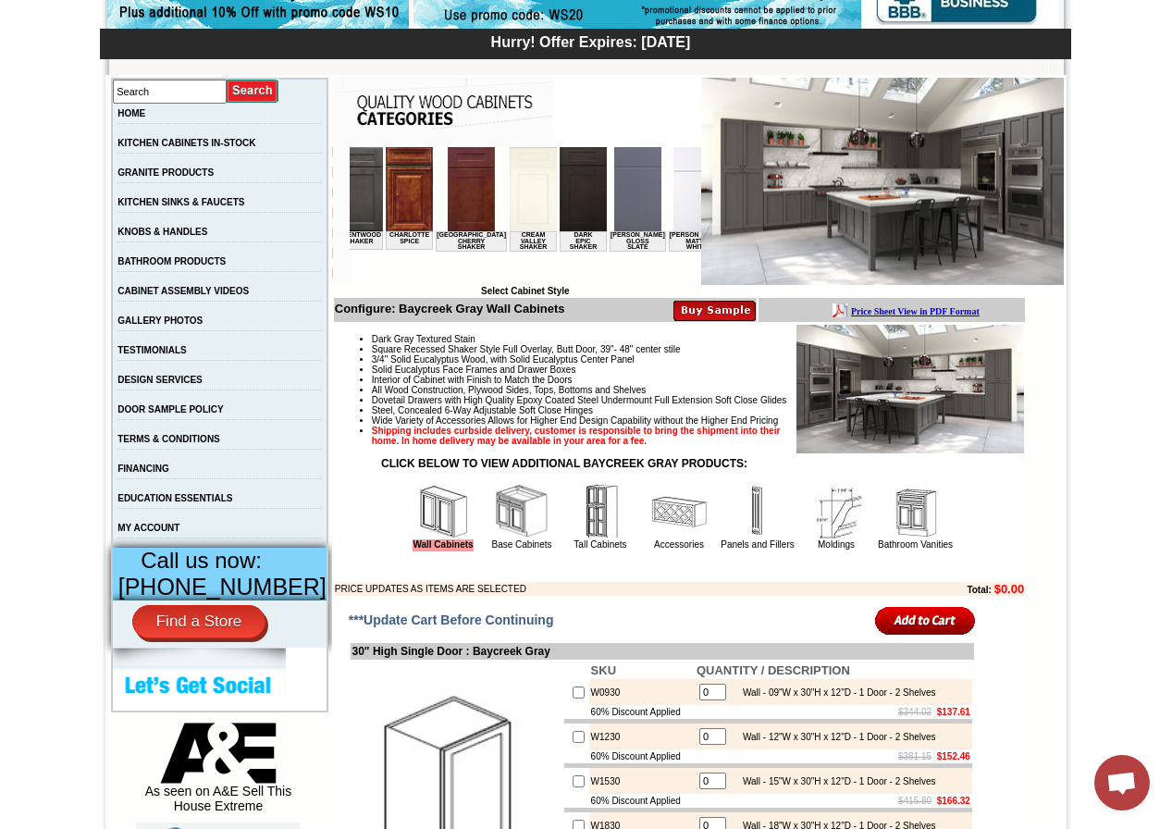
click at [559, 186] on img at bounding box center [582, 189] width 47 height 84
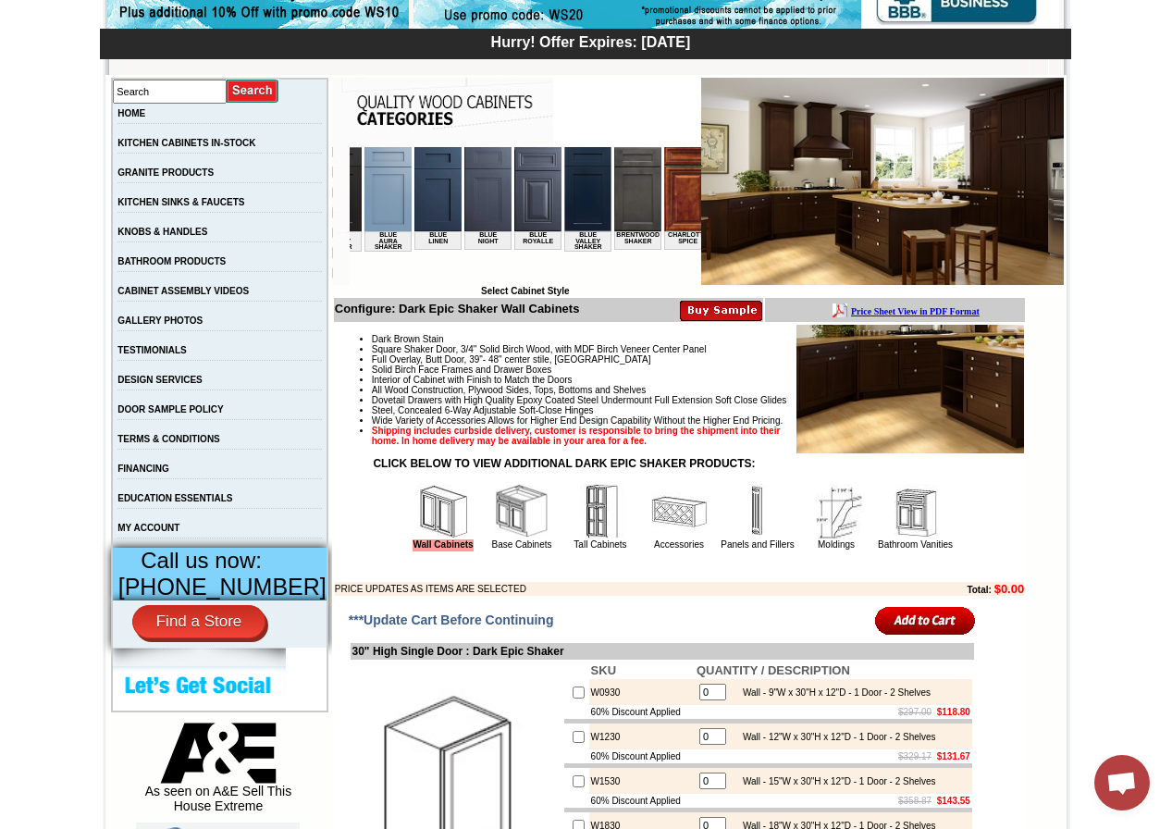
scroll to position [0, 518]
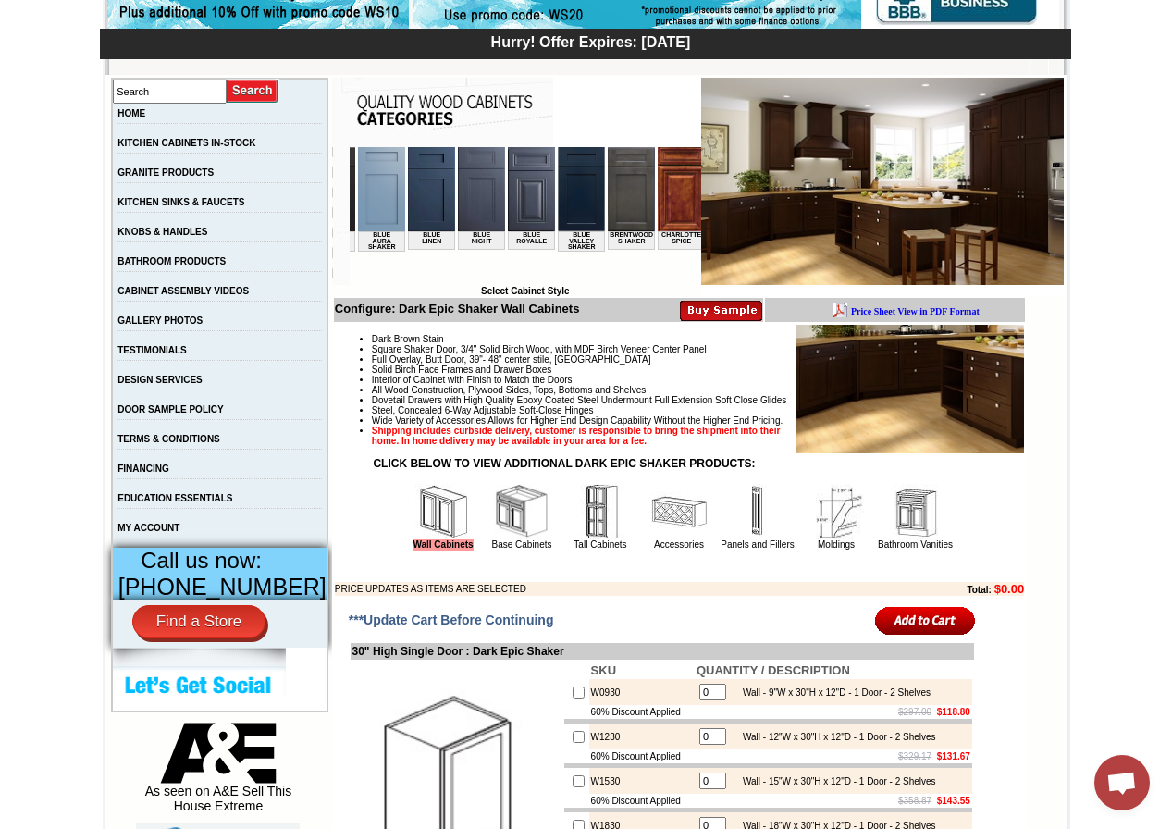
click at [607, 201] on img at bounding box center [630, 189] width 47 height 84
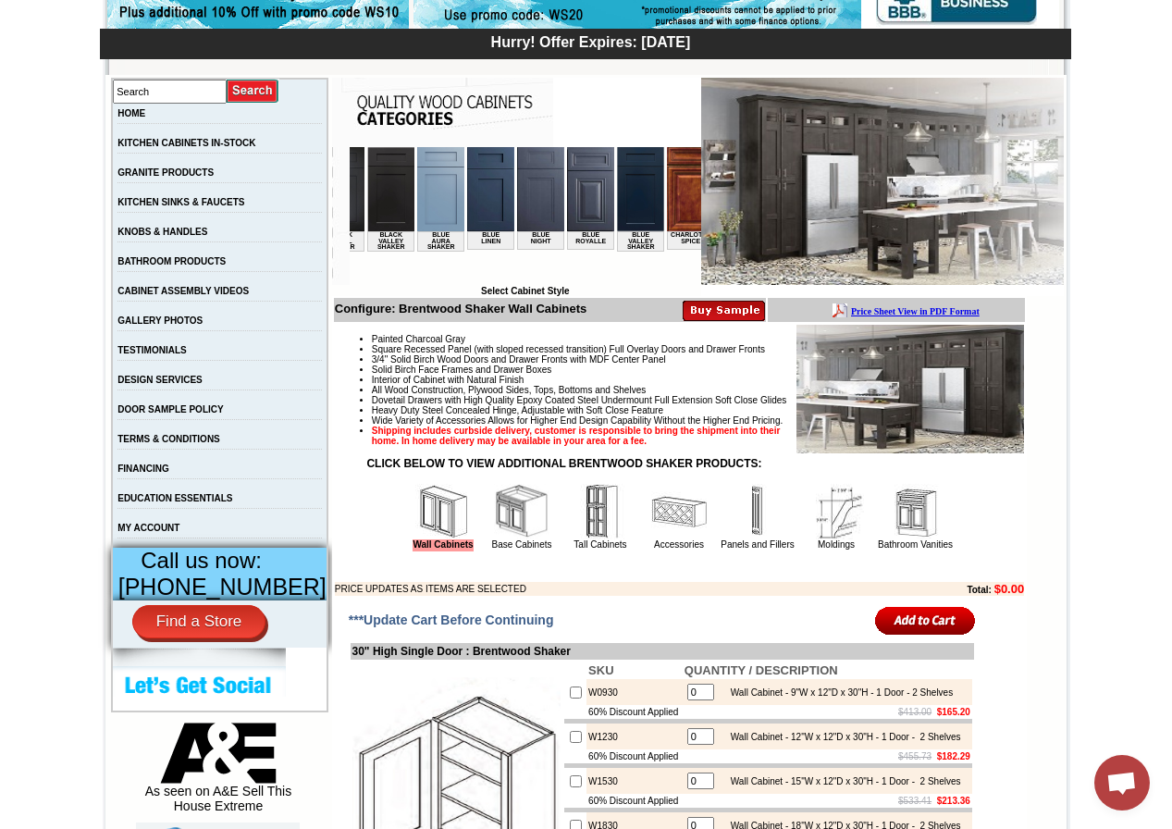
scroll to position [0, 518]
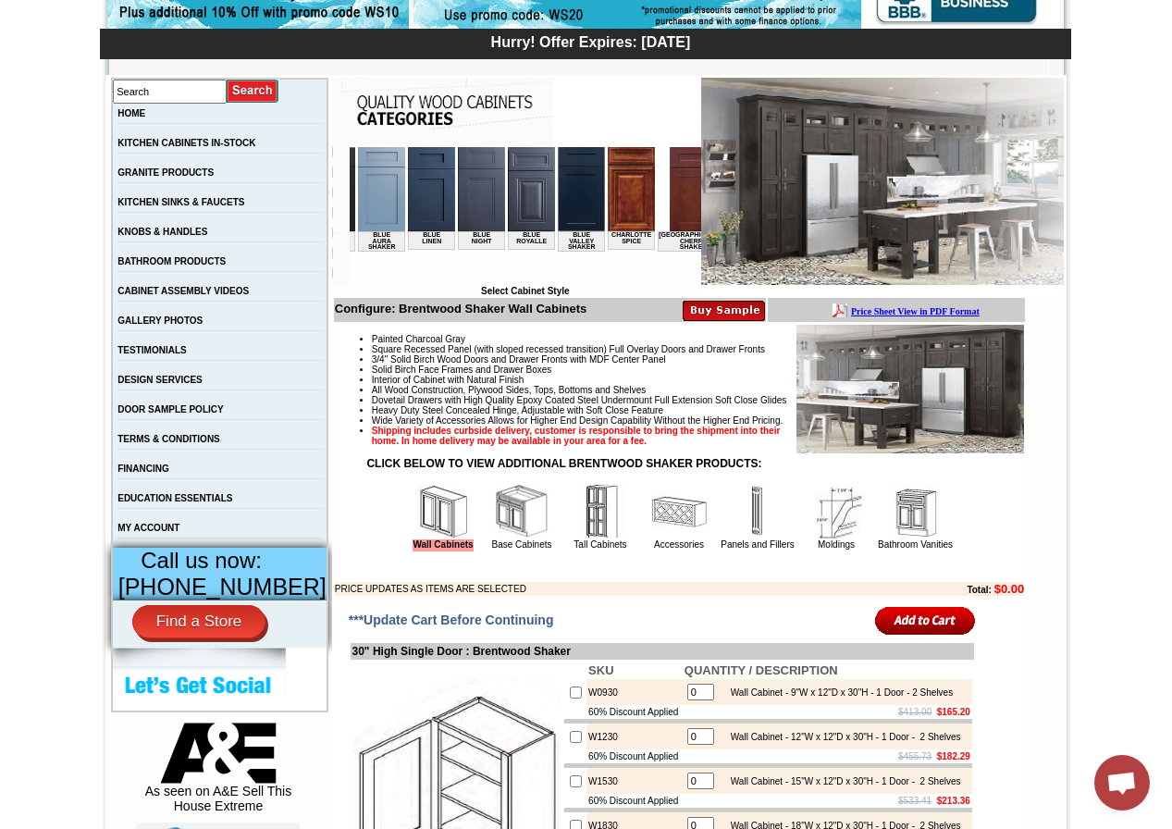
click at [669, 226] on img at bounding box center [692, 189] width 47 height 84
